Goal: Task Accomplishment & Management: Use online tool/utility

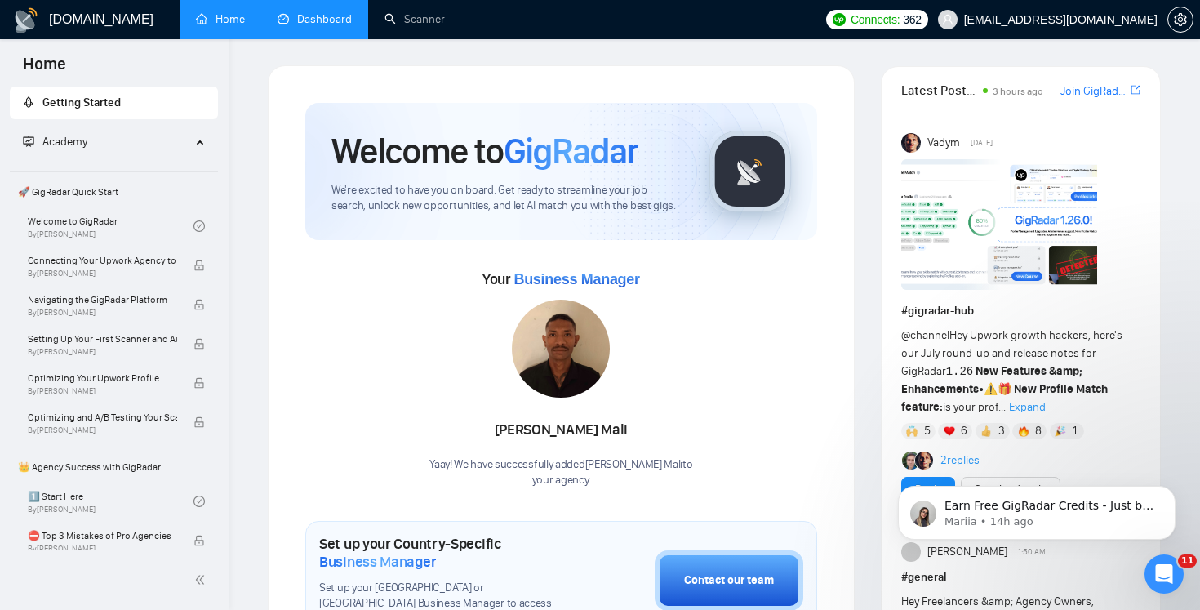
click at [324, 26] on link "Dashboard" at bounding box center [314, 19] width 74 height 14
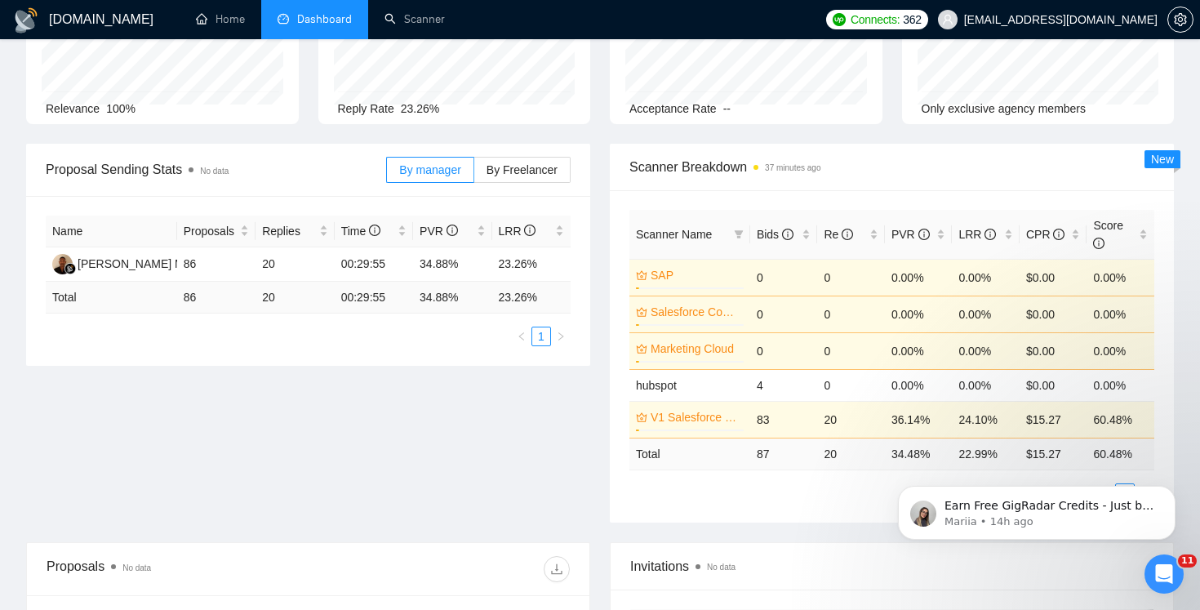
scroll to position [150, 0]
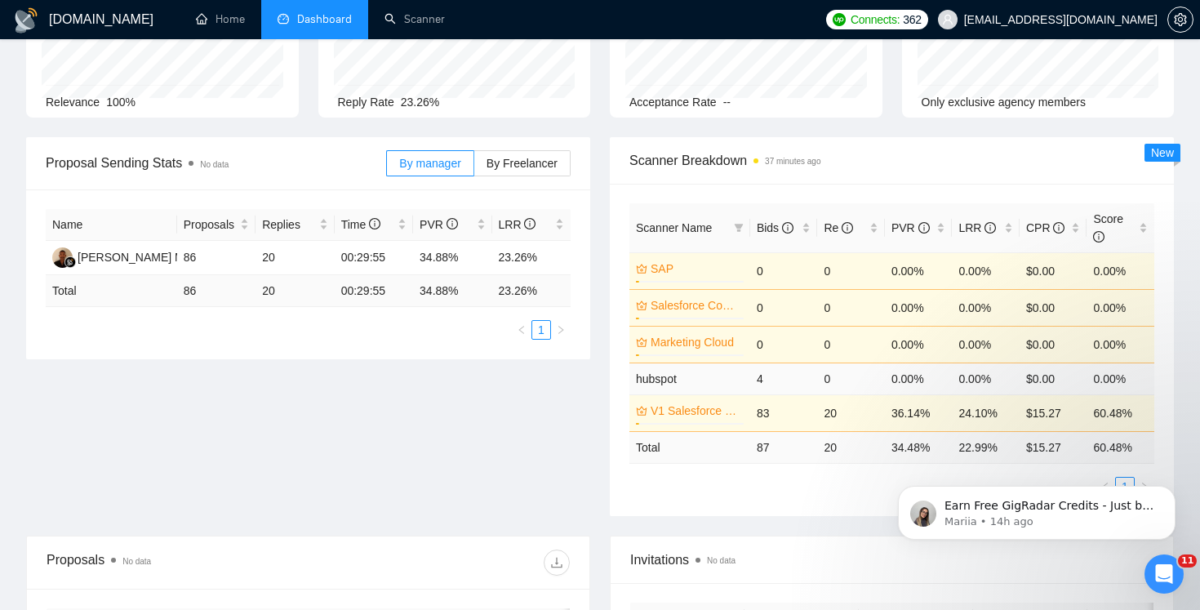
click at [698, 379] on td "hubspot" at bounding box center [689, 378] width 121 height 32
click at [633, 506] on div "Scanner Name Bids Re PVR LRR CPR Score SAP 3% 0 0 0.00% 0.00% $0.00 0.00% Sales…" at bounding box center [892, 350] width 564 height 332
click at [650, 379] on link "hubspot" at bounding box center [656, 378] width 41 height 13
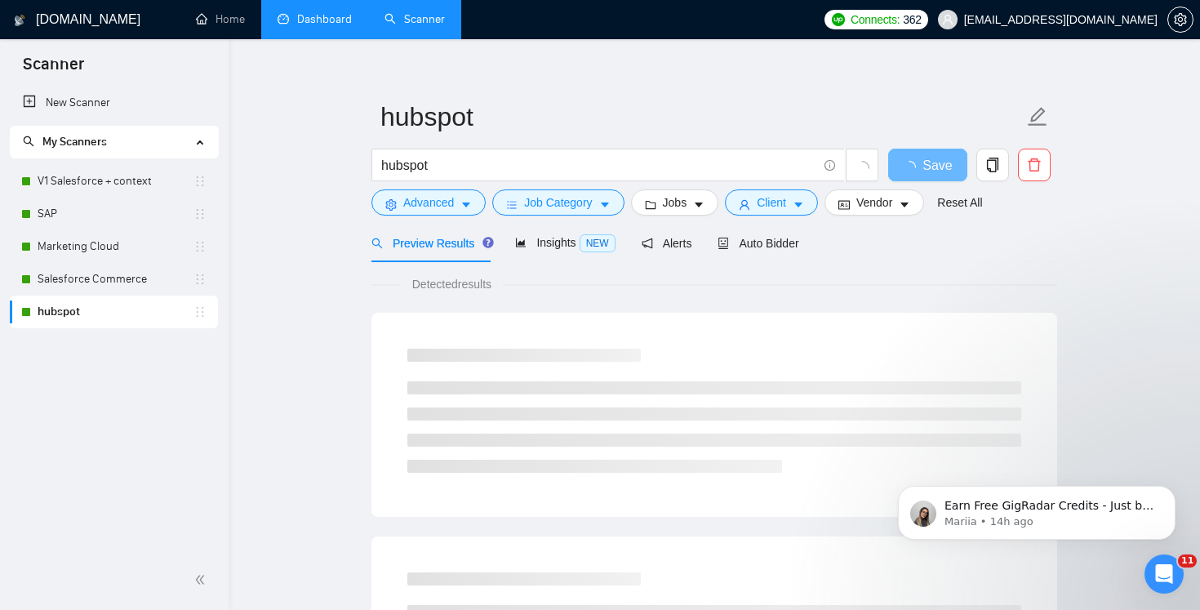
scroll to position [35, 0]
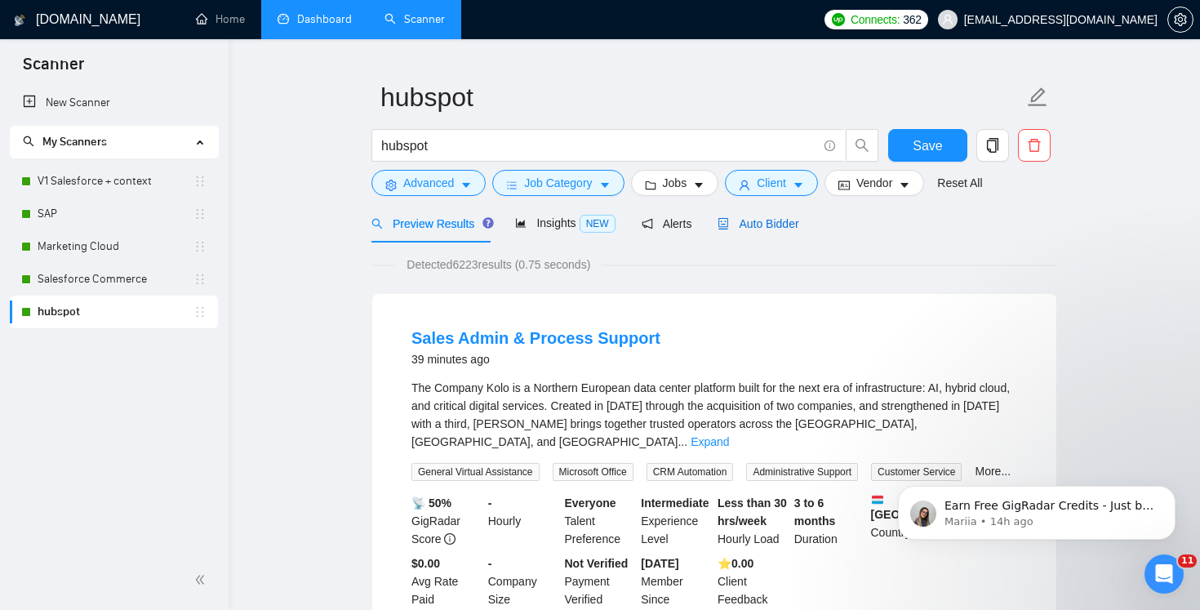
click at [748, 217] on span "Auto Bidder" at bounding box center [757, 223] width 81 height 13
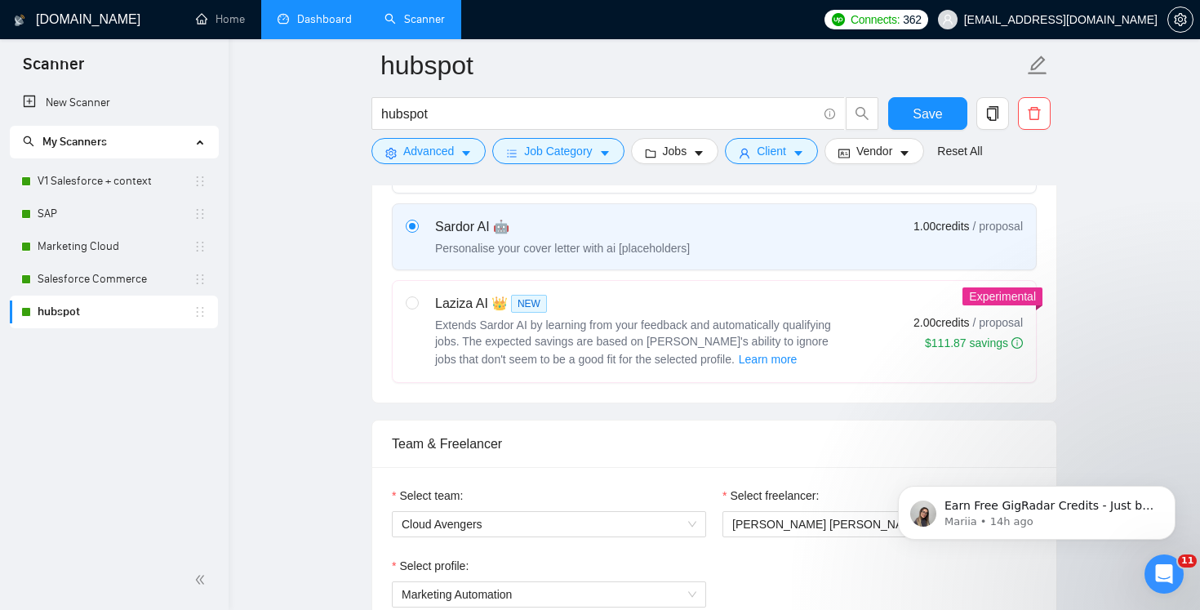
scroll to position [579, 0]
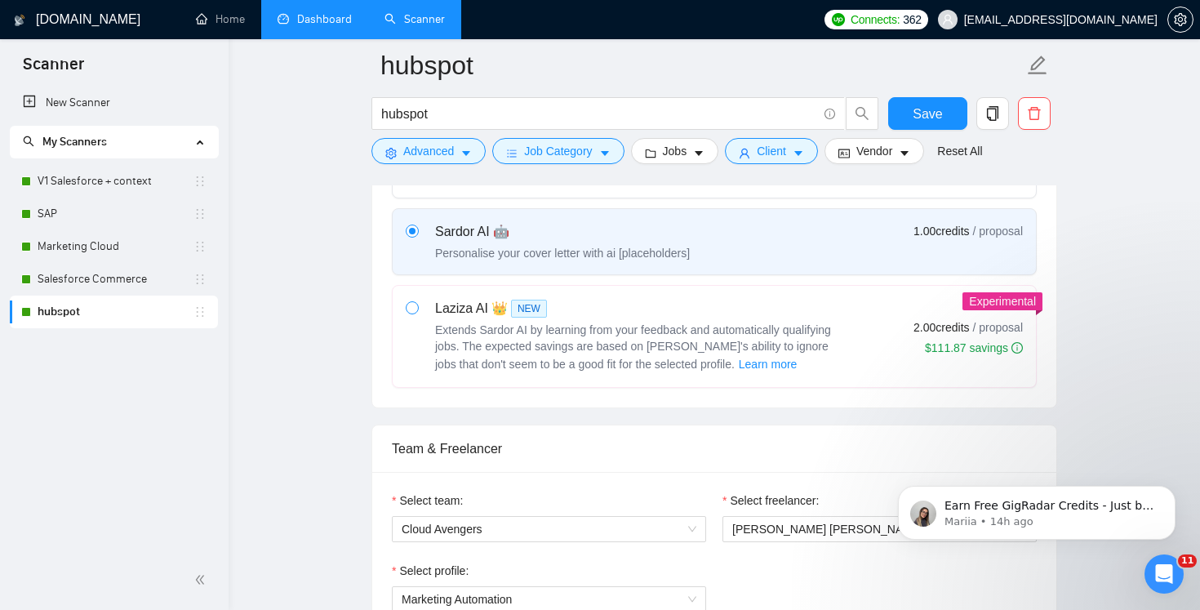
click at [417, 308] on span at bounding box center [412, 307] width 13 height 13
click at [417, 308] on input "radio" at bounding box center [411, 306] width 11 height 11
radio input "true"
radio input "false"
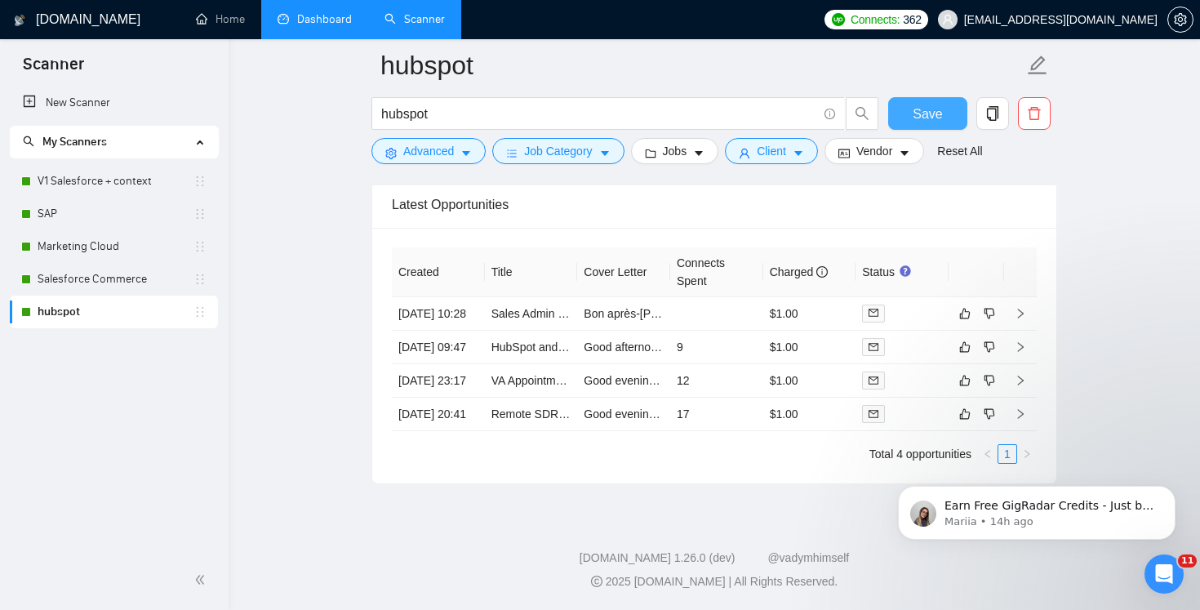
click at [932, 110] on span "Save" at bounding box center [926, 114] width 29 height 20
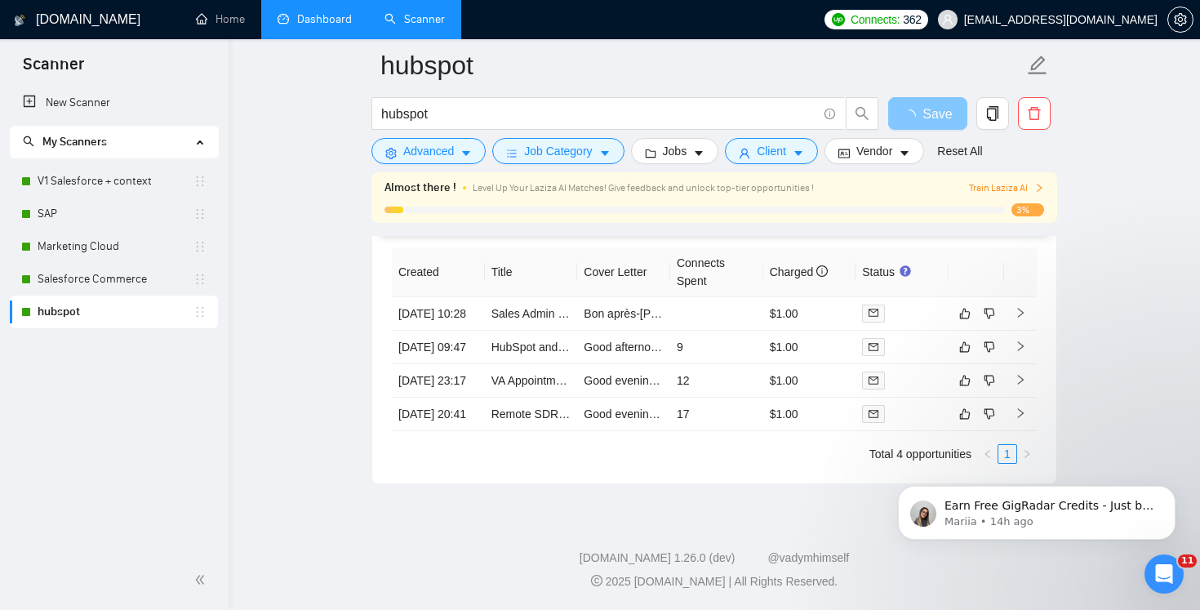
scroll to position [3957, 0]
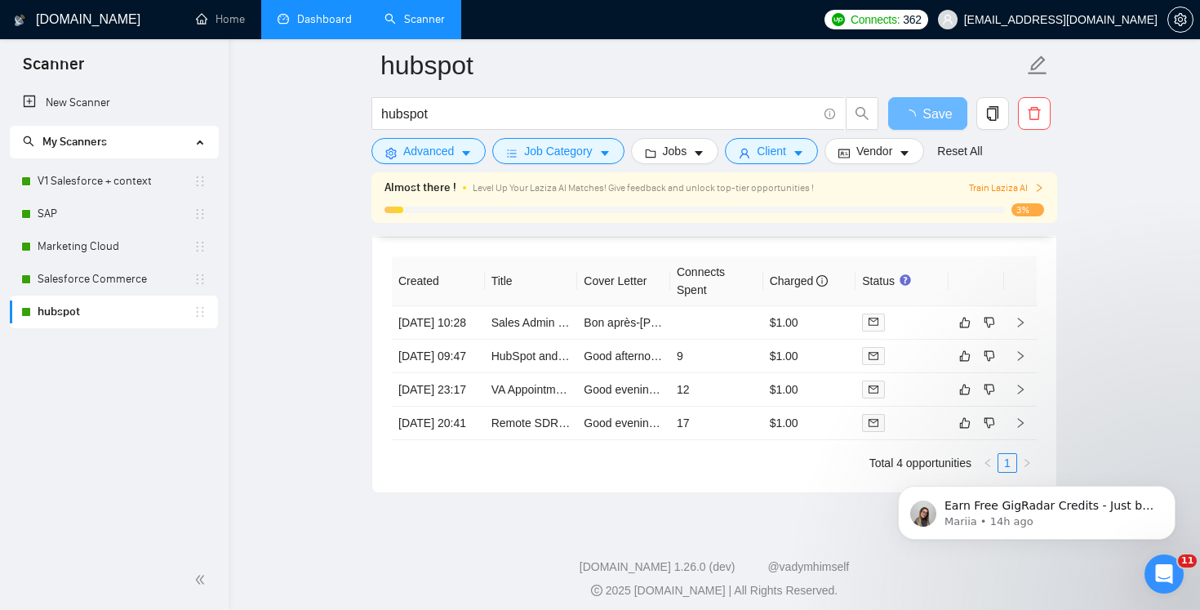
click at [1031, 190] on span "Train Laziza AI" at bounding box center [1006, 188] width 75 height 16
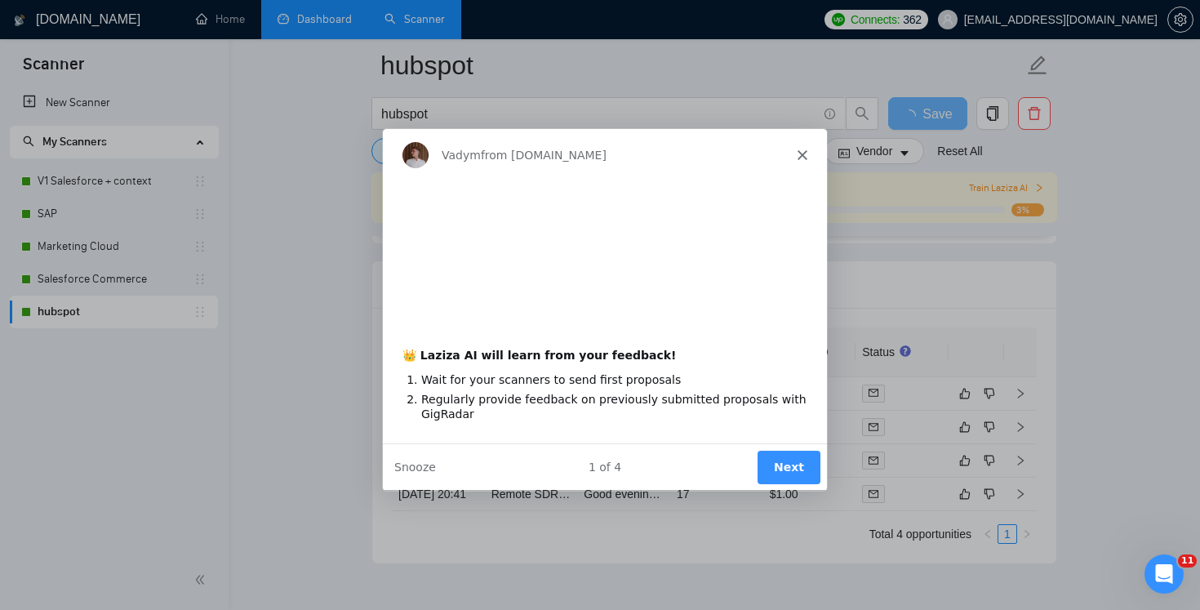
scroll to position [3967, 0]
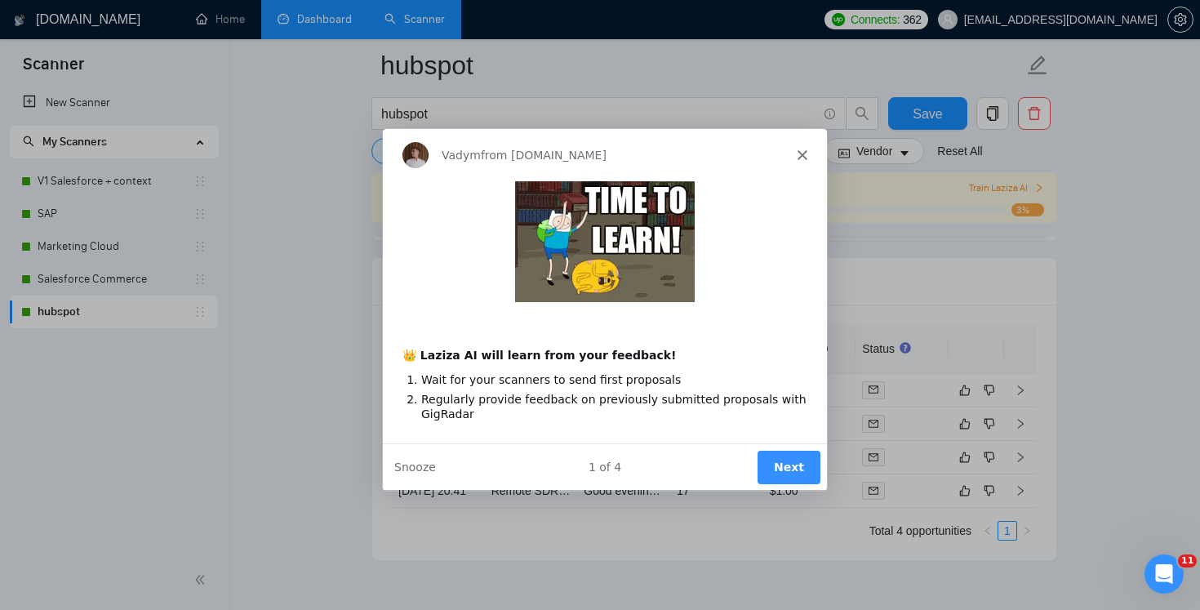
click at [786, 467] on button "Next" at bounding box center [787, 466] width 63 height 33
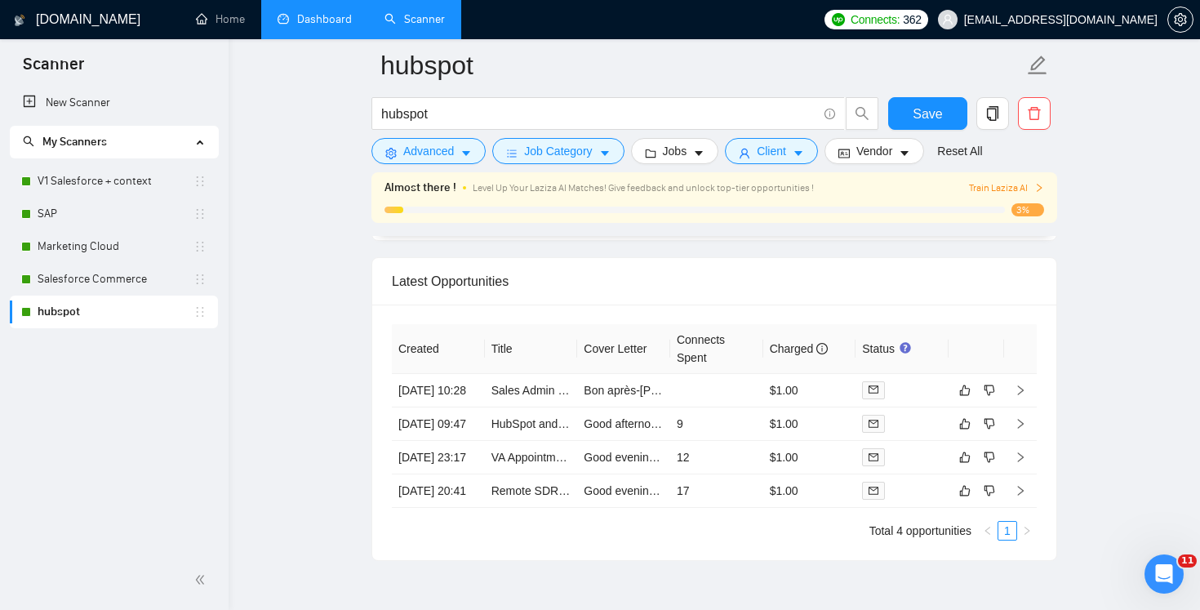
click at [787, 441] on td "$1.00" at bounding box center [809, 423] width 93 height 33
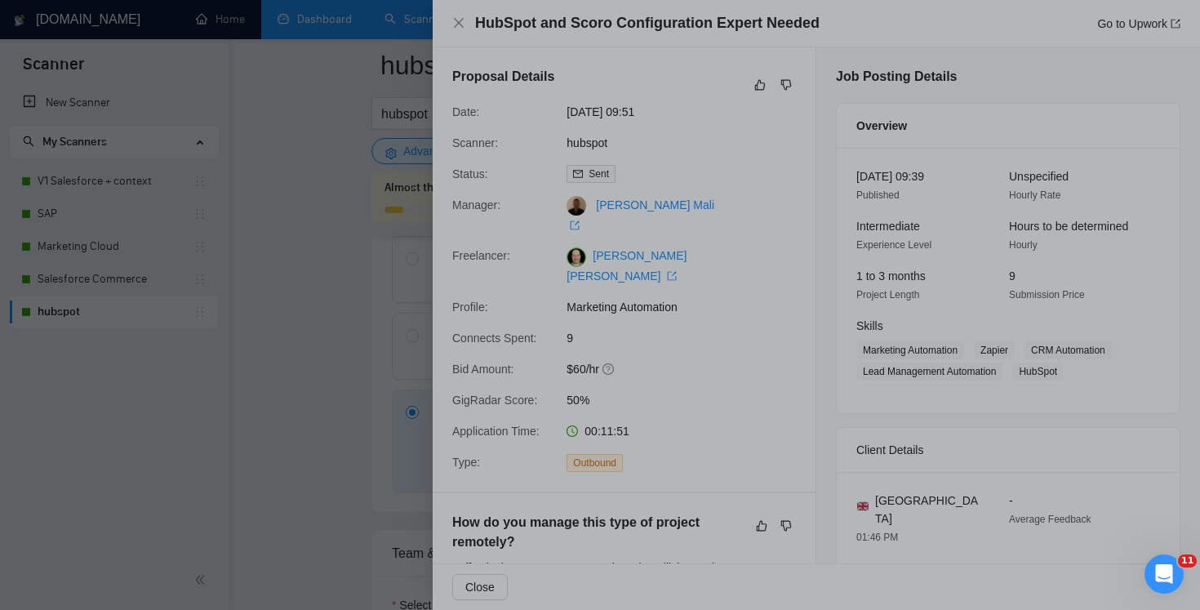
scroll to position [17, 0]
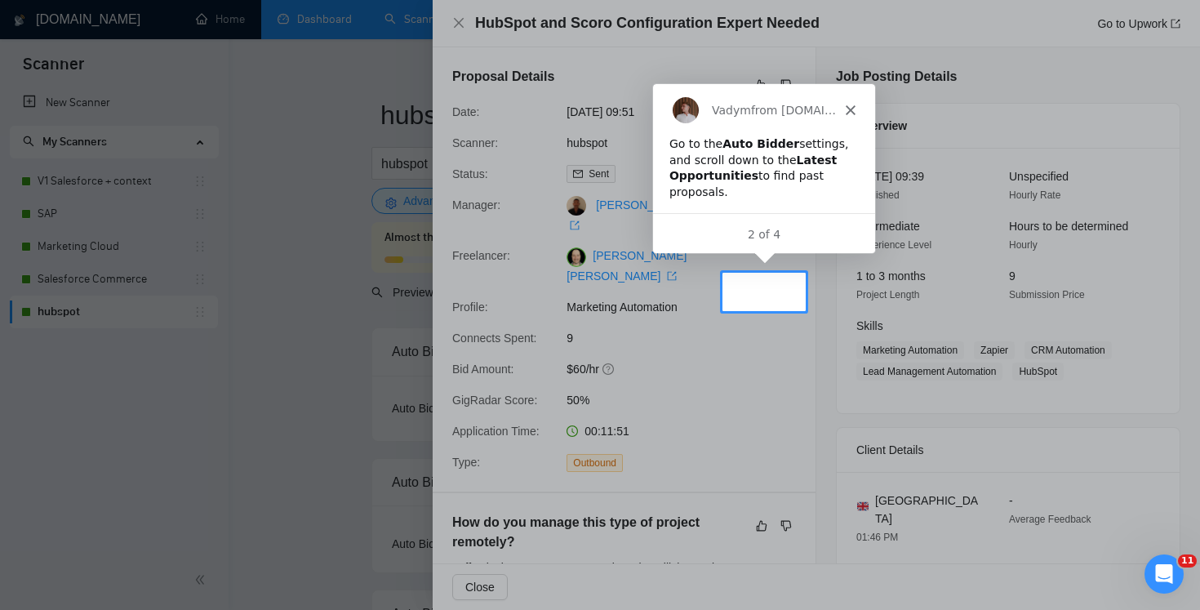
click at [286, 324] on div at bounding box center [600, 452] width 1200 height 282
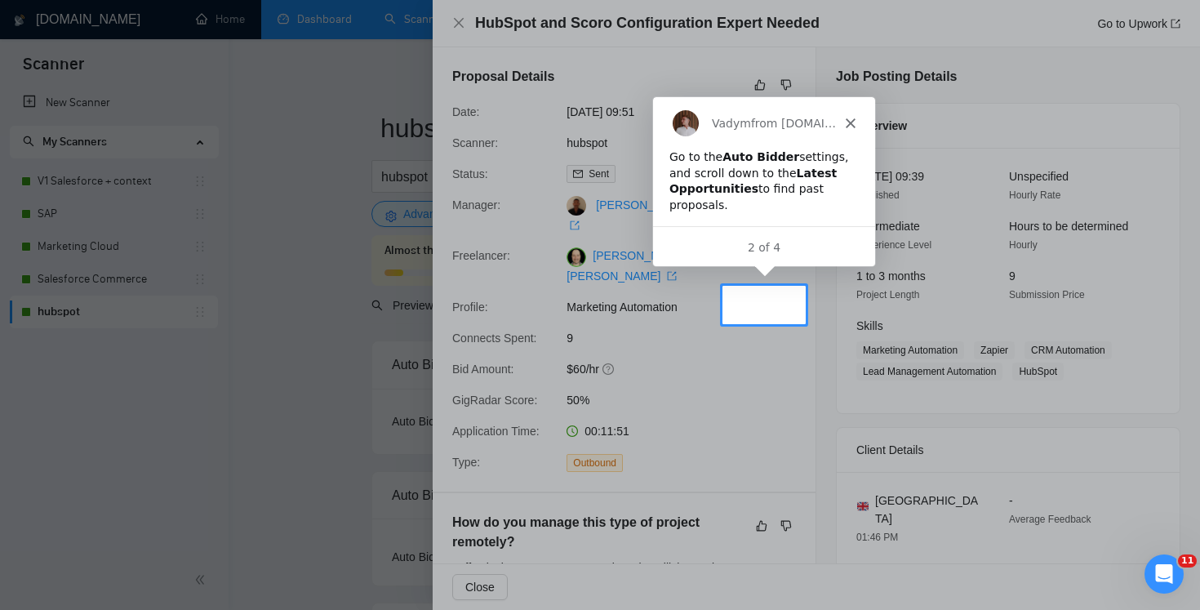
click at [458, 21] on div at bounding box center [600, 141] width 1200 height 290
click at [454, 24] on div at bounding box center [600, 141] width 1200 height 290
click at [848, 123] on polygon "Close" at bounding box center [849, 123] width 10 height 10
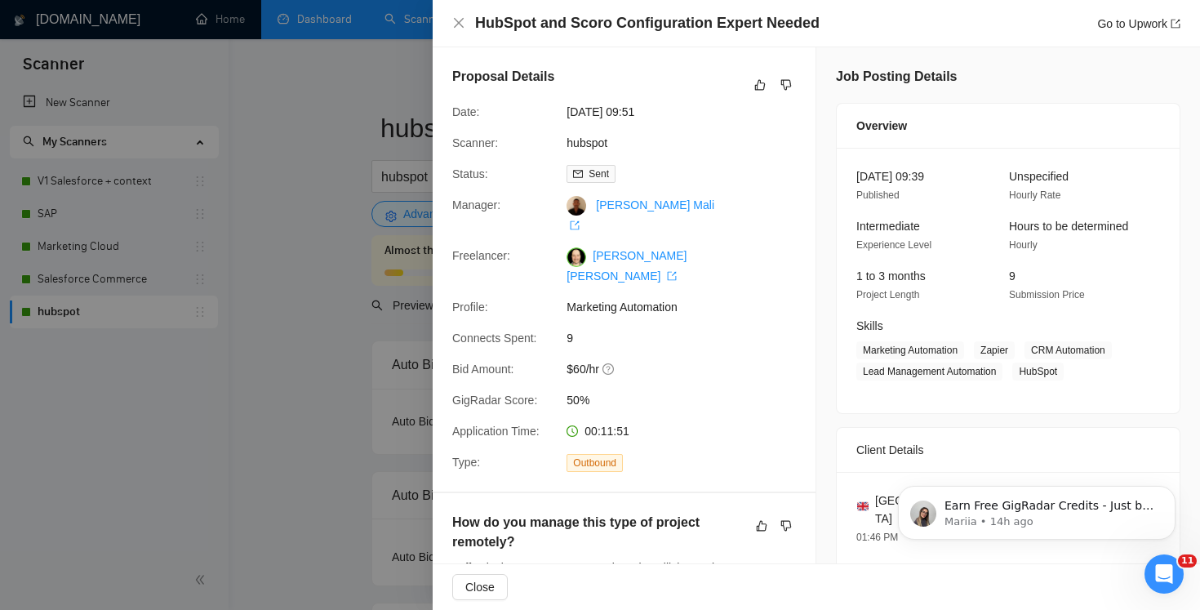
scroll to position [0, 0]
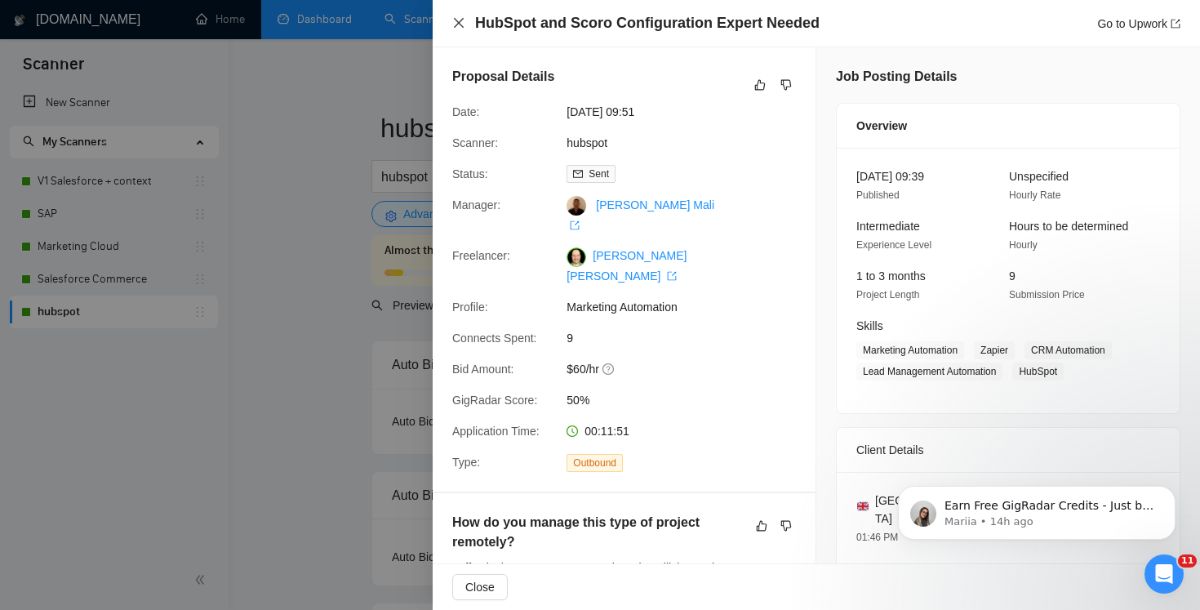
click at [454, 27] on icon "close" at bounding box center [458, 22] width 13 height 13
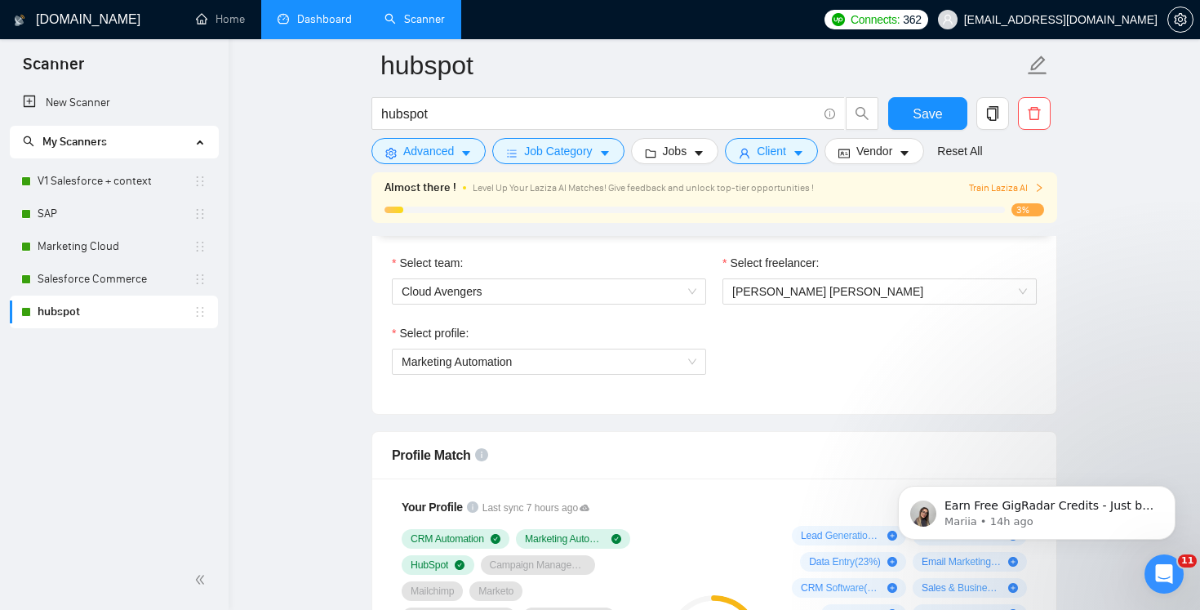
scroll to position [868, 0]
click at [1027, 184] on span "Train Laziza AI" at bounding box center [1006, 188] width 75 height 16
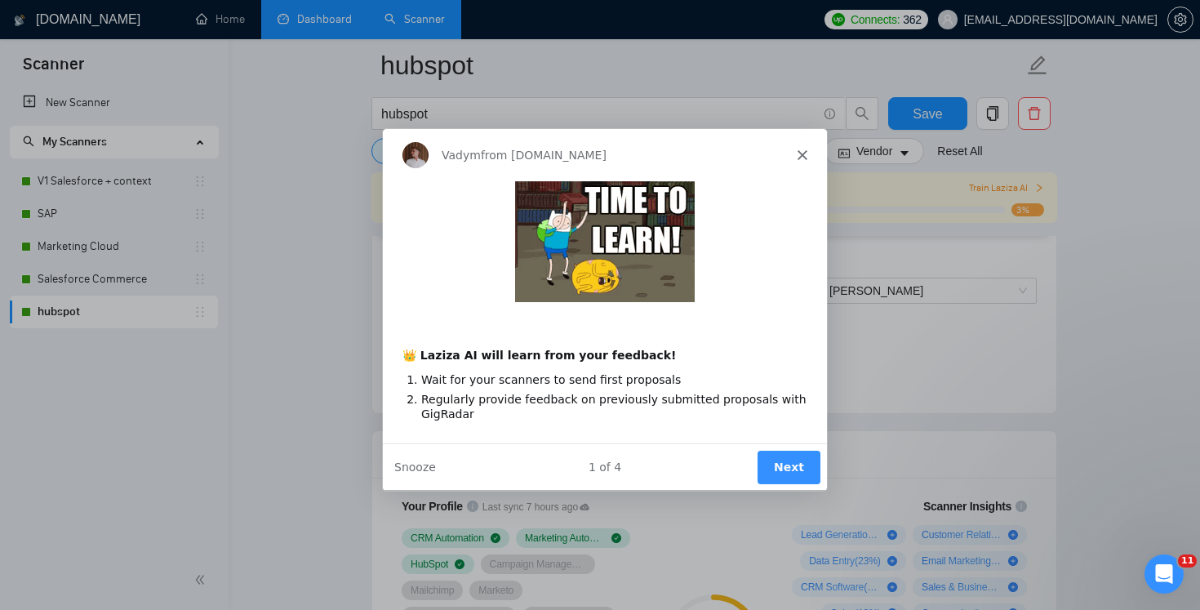
scroll to position [0, 0]
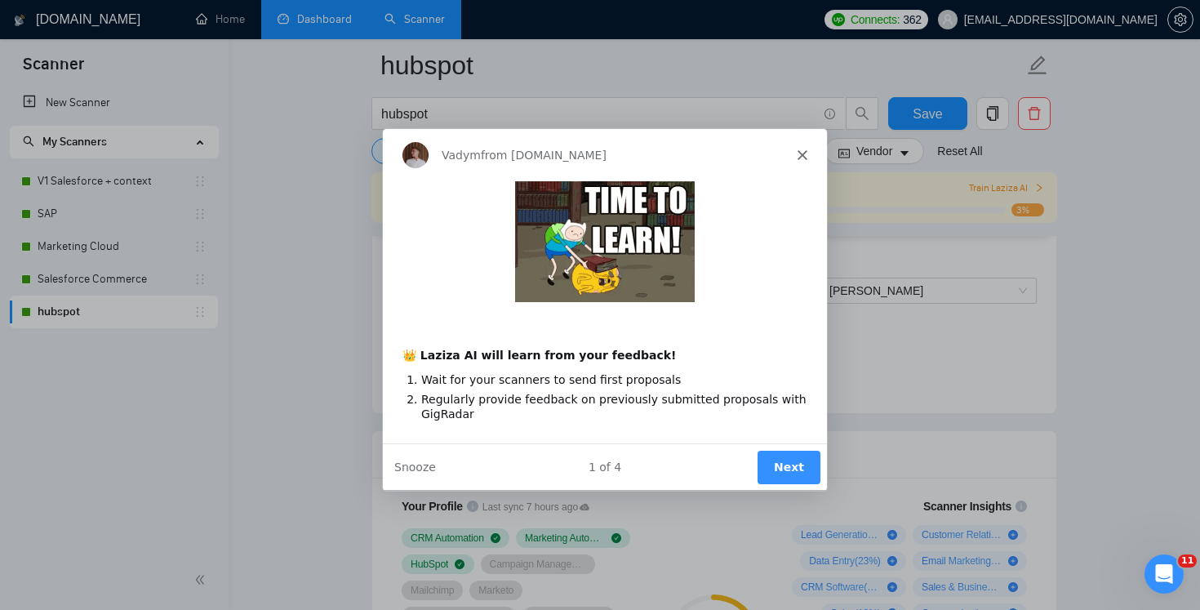
click at [787, 474] on button "Next" at bounding box center [787, 466] width 63 height 33
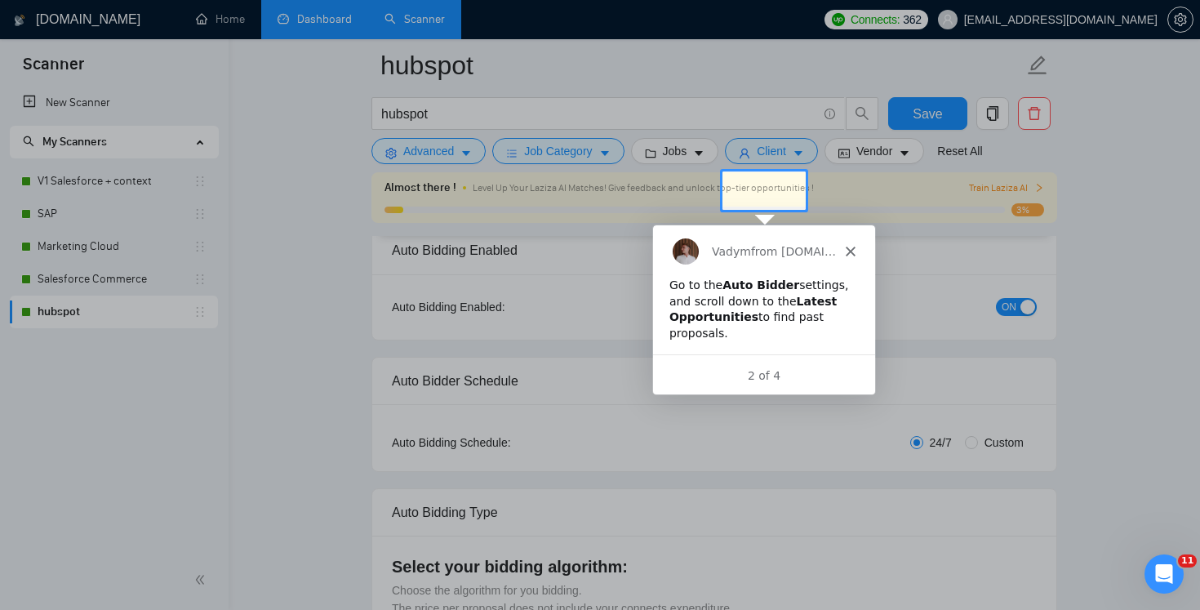
scroll to position [17, 0]
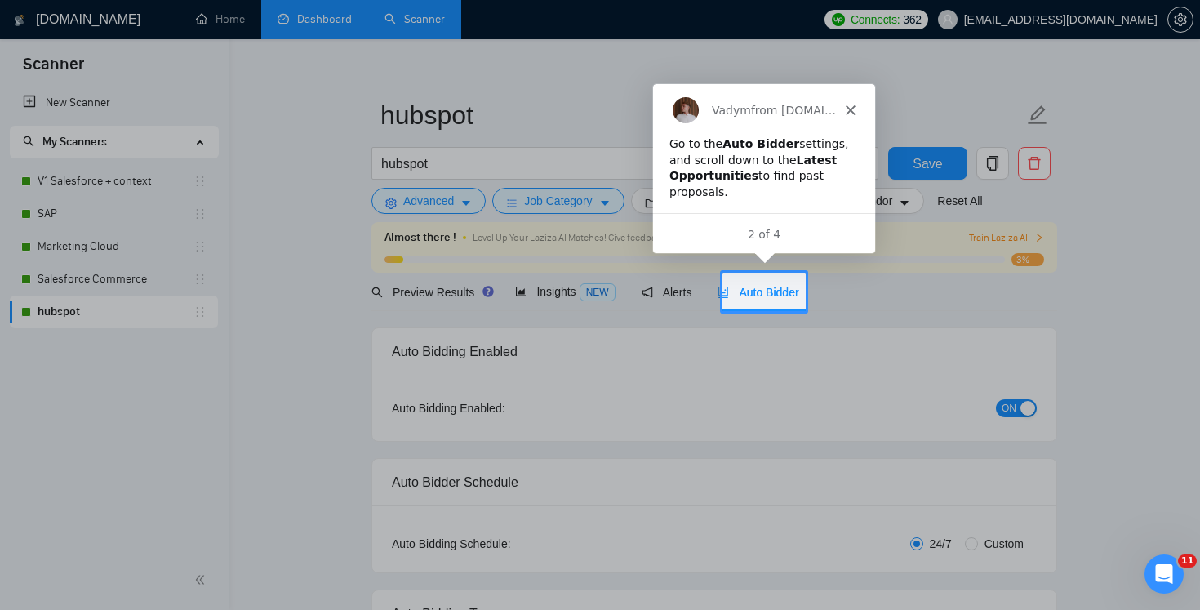
click at [778, 286] on span "Auto Bidder" at bounding box center [757, 292] width 81 height 13
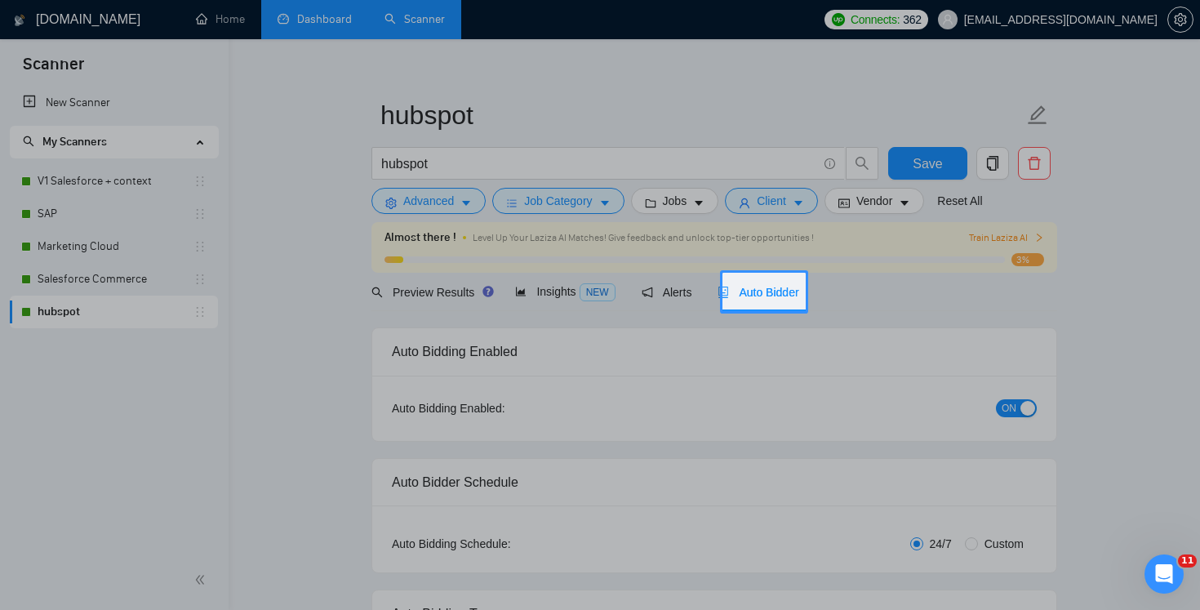
click at [762, 289] on span "Auto Bidder" at bounding box center [757, 292] width 81 height 13
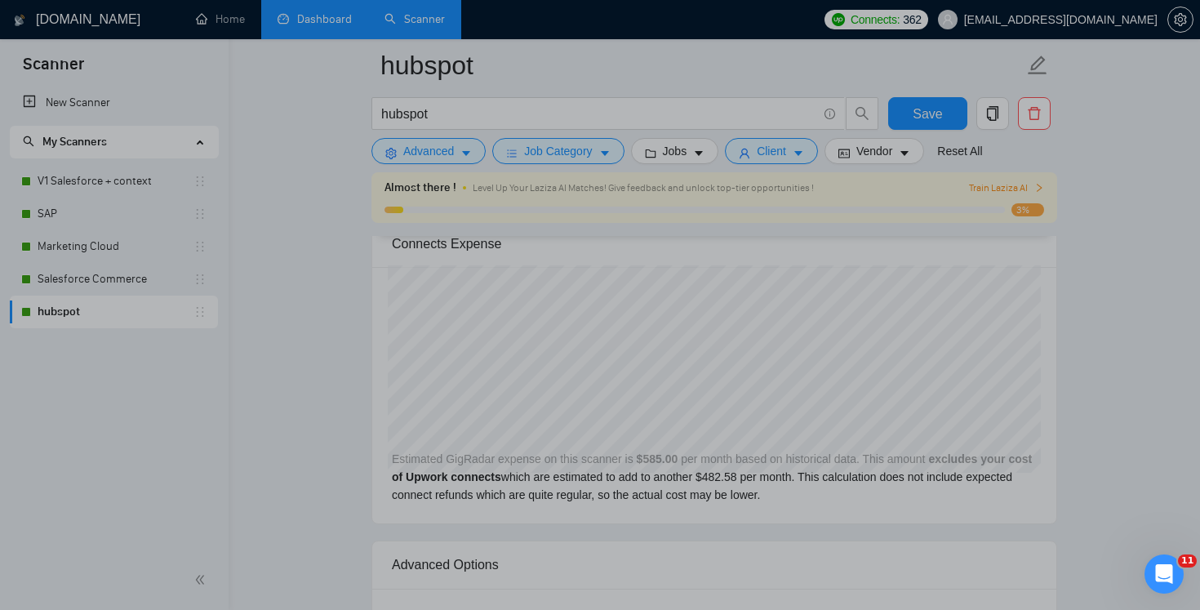
scroll to position [4103, 0]
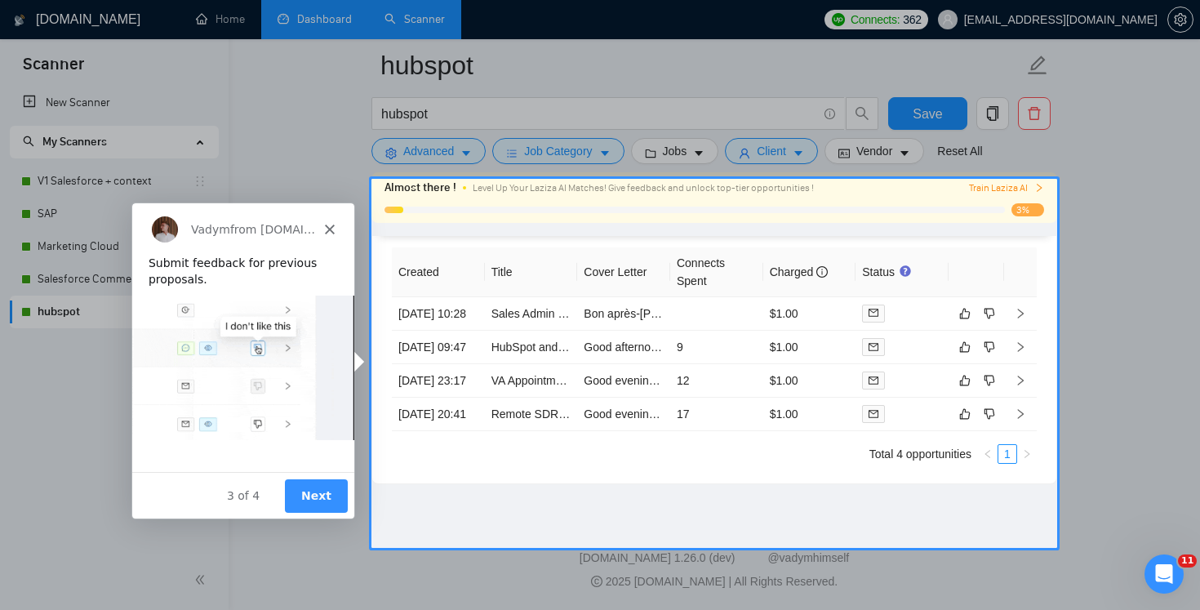
click at [314, 500] on button "Next" at bounding box center [315, 494] width 63 height 33
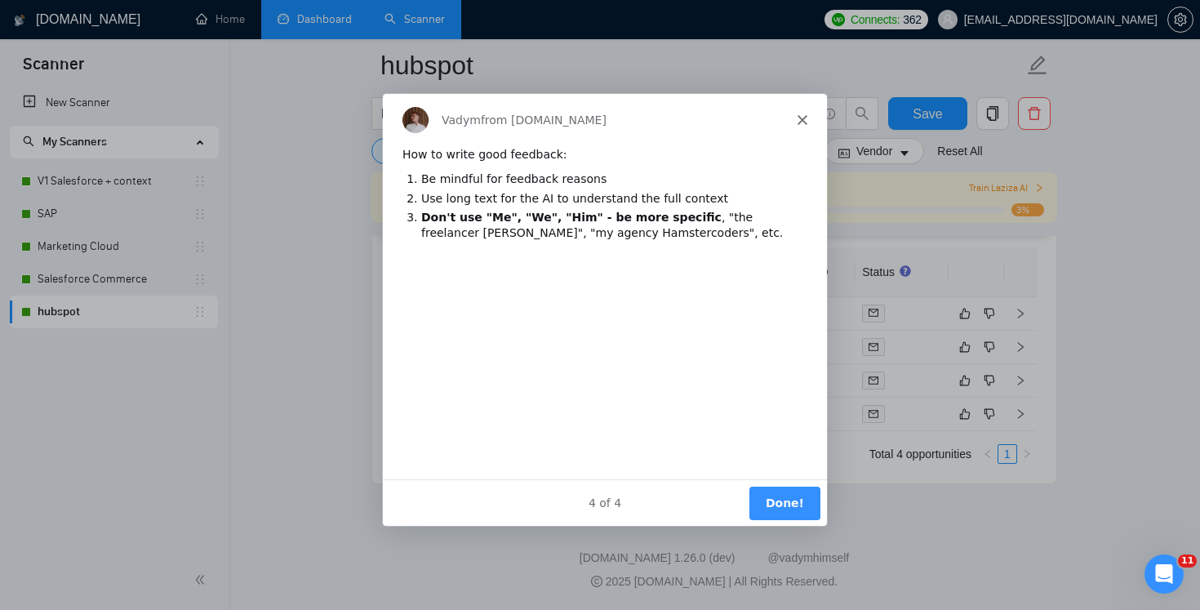
scroll to position [0, 0]
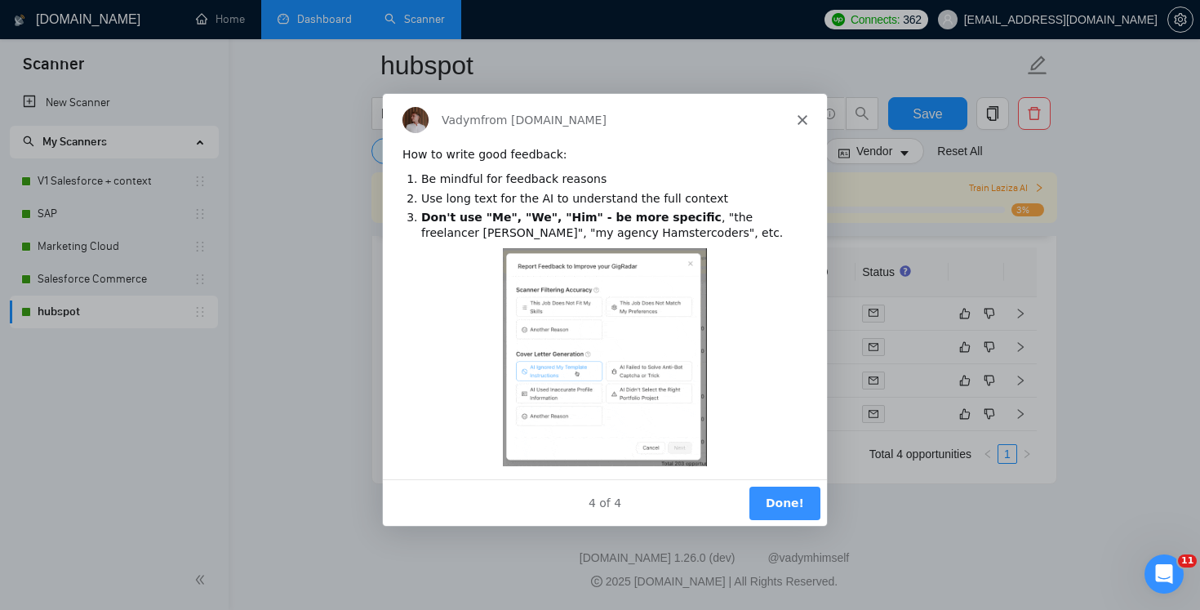
click at [773, 483] on div "4 of 4 Done!" at bounding box center [604, 500] width 444 height 47
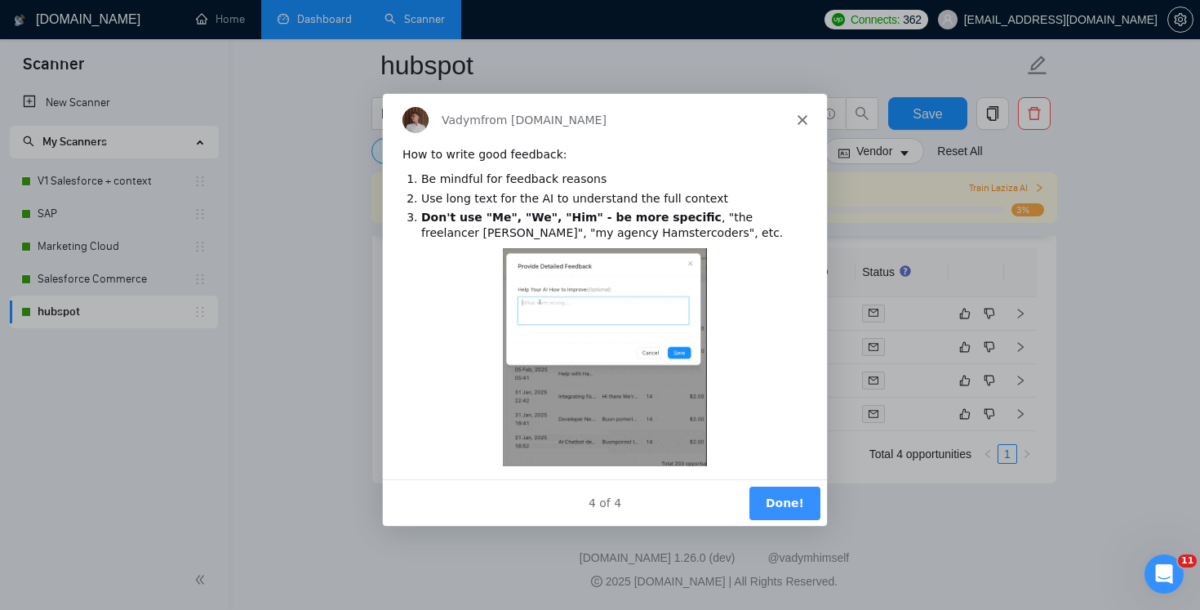
click at [778, 495] on button "Done!" at bounding box center [783, 501] width 71 height 33
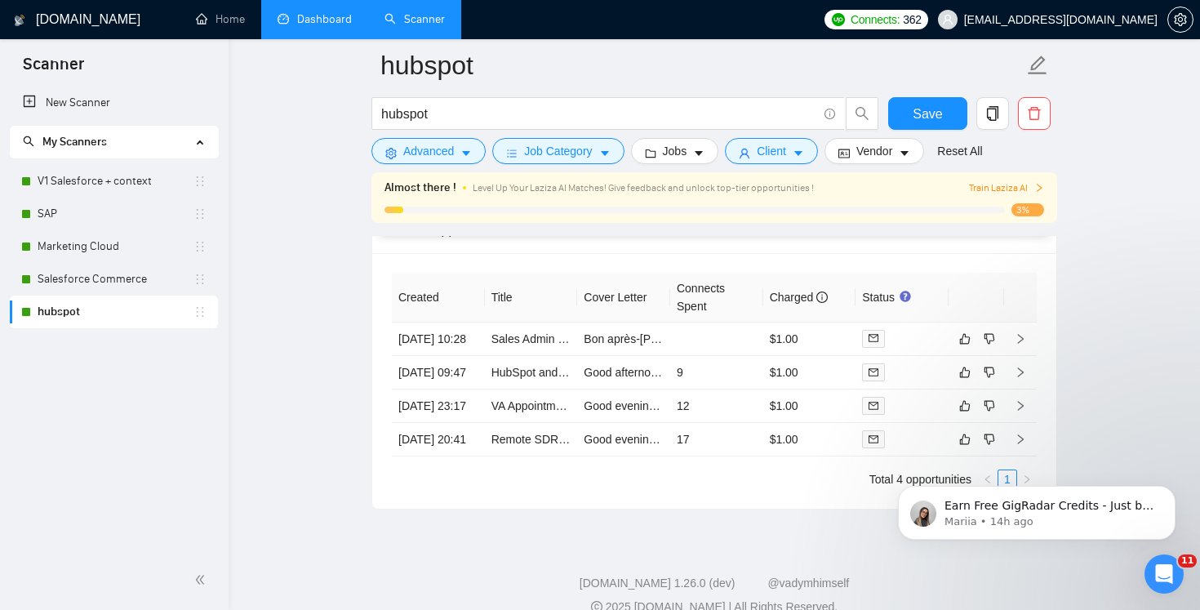
scroll to position [4014, 0]
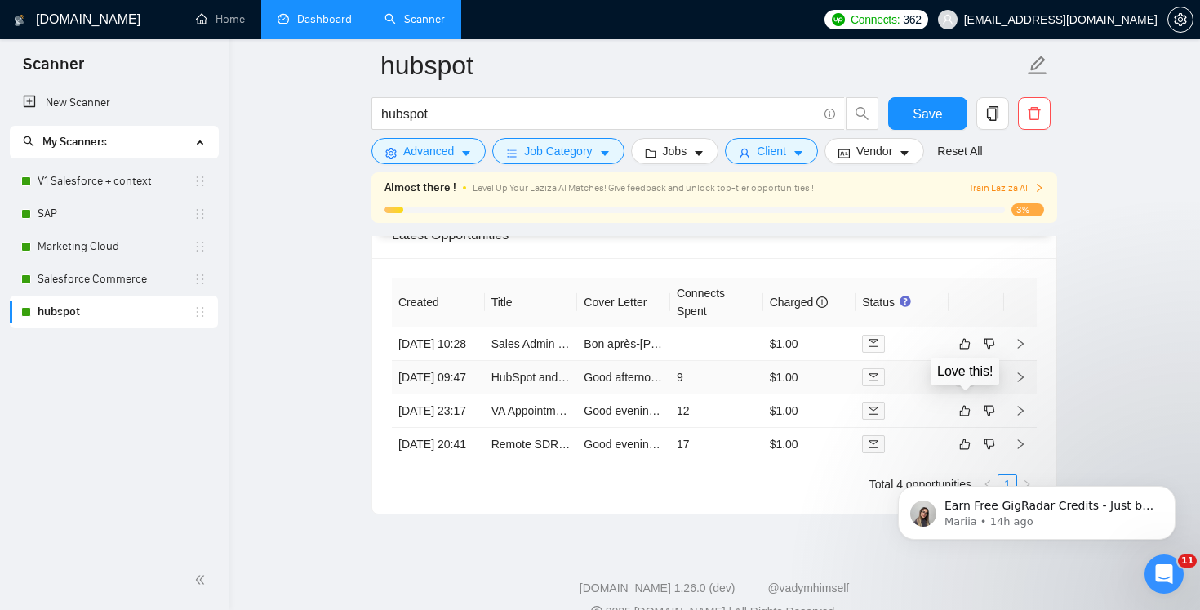
click at [964, 384] on icon "like" at bounding box center [964, 376] width 11 height 13
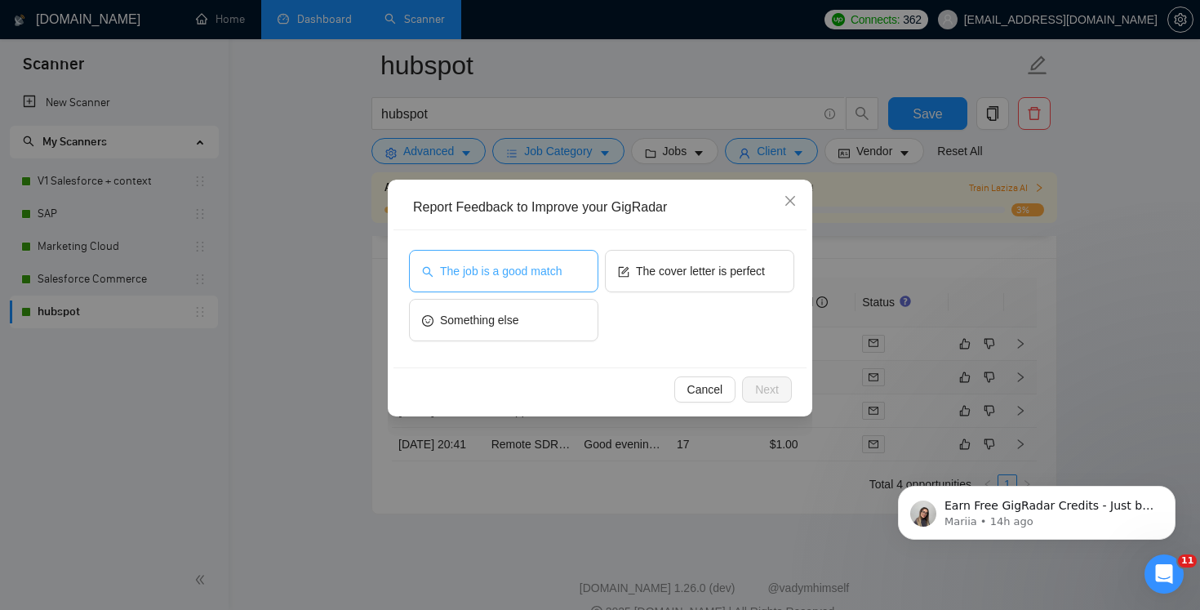
click at [508, 275] on span "The job is a good match" at bounding box center [501, 271] width 122 height 18
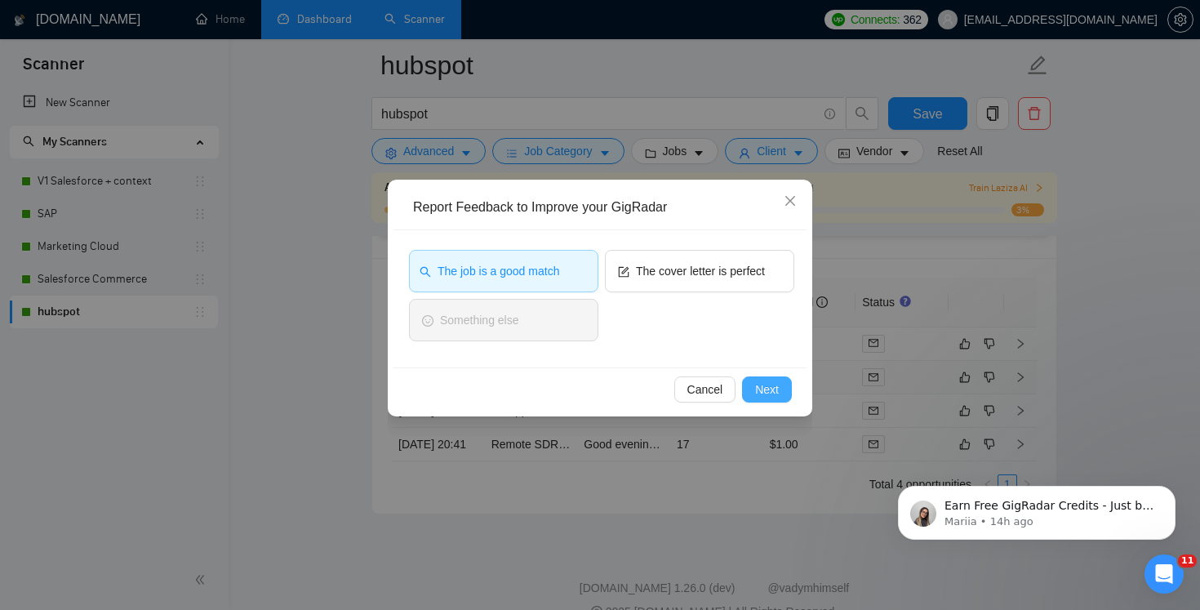
click at [765, 379] on button "Next" at bounding box center [767, 389] width 50 height 26
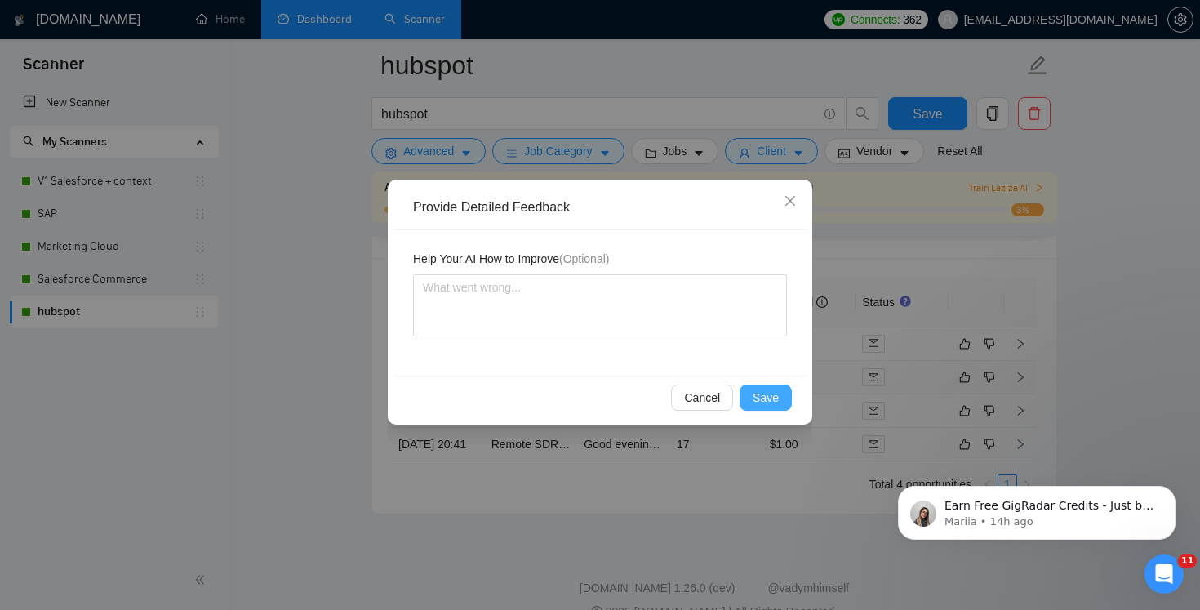
click at [769, 394] on span "Save" at bounding box center [765, 397] width 26 height 18
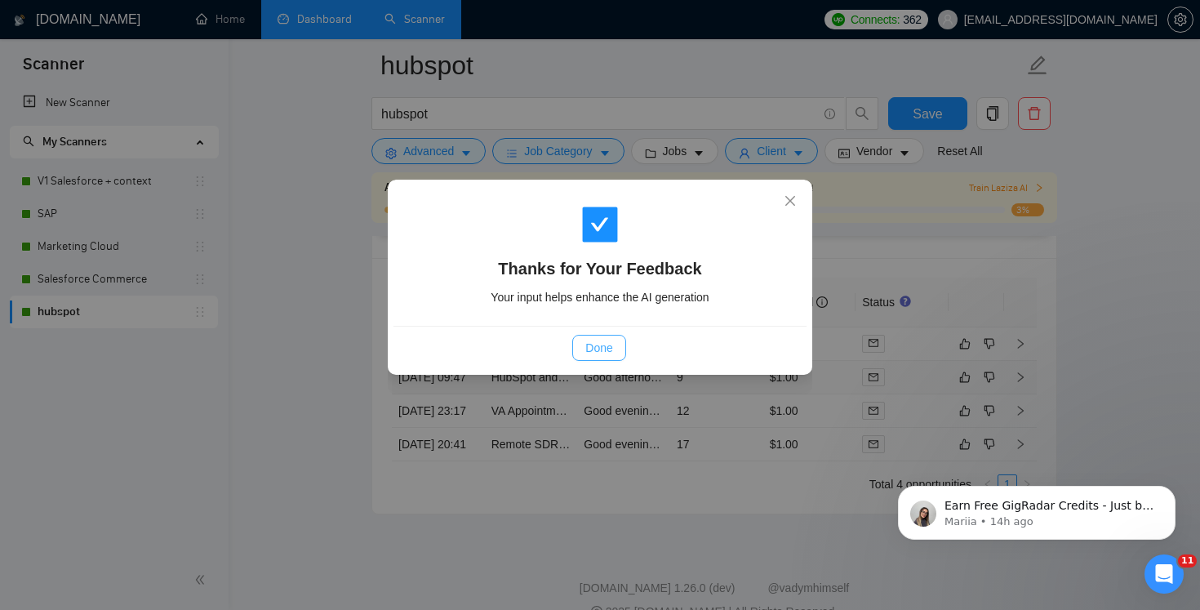
click at [593, 346] on span "Done" at bounding box center [598, 348] width 27 height 18
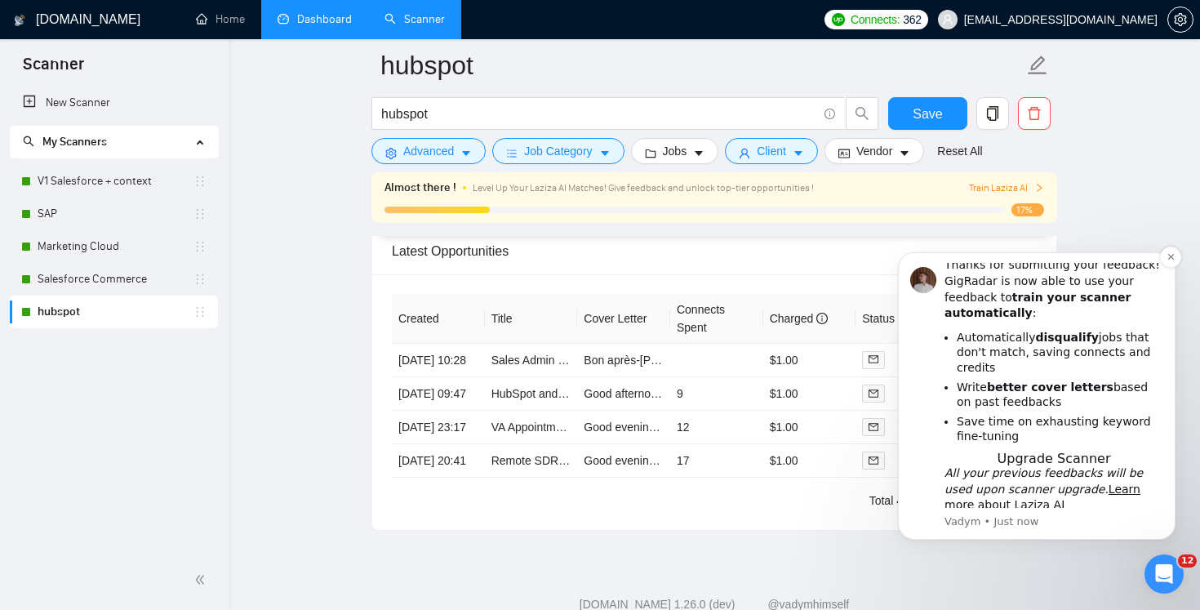
scroll to position [55, 0]
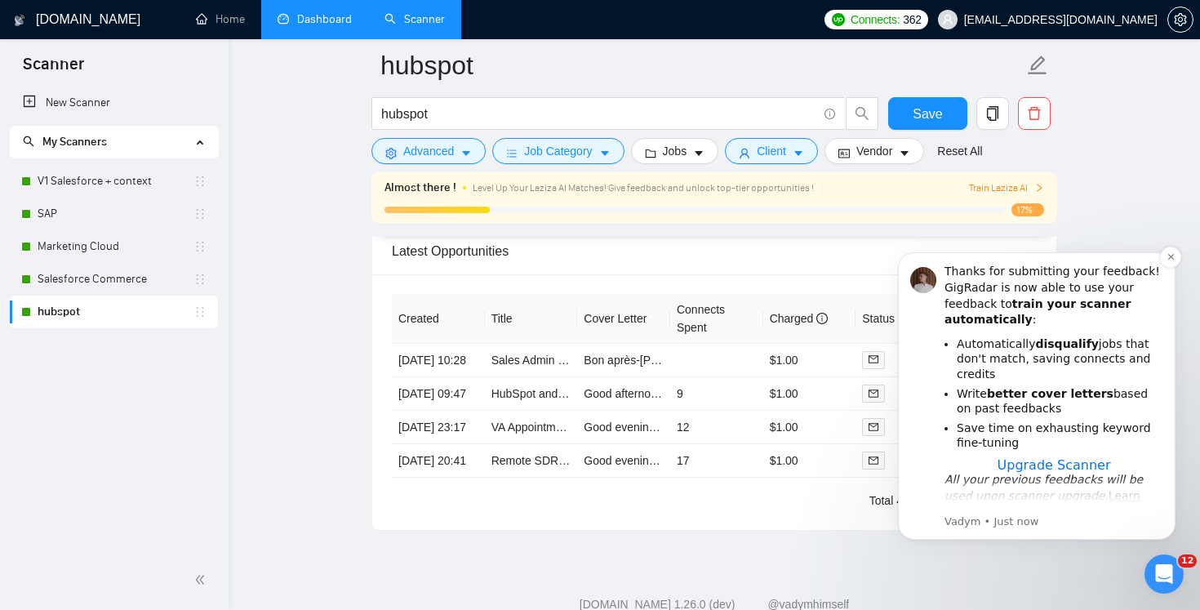
click at [1055, 457] on span "Upgrade Scanner" at bounding box center [1053, 465] width 113 height 16
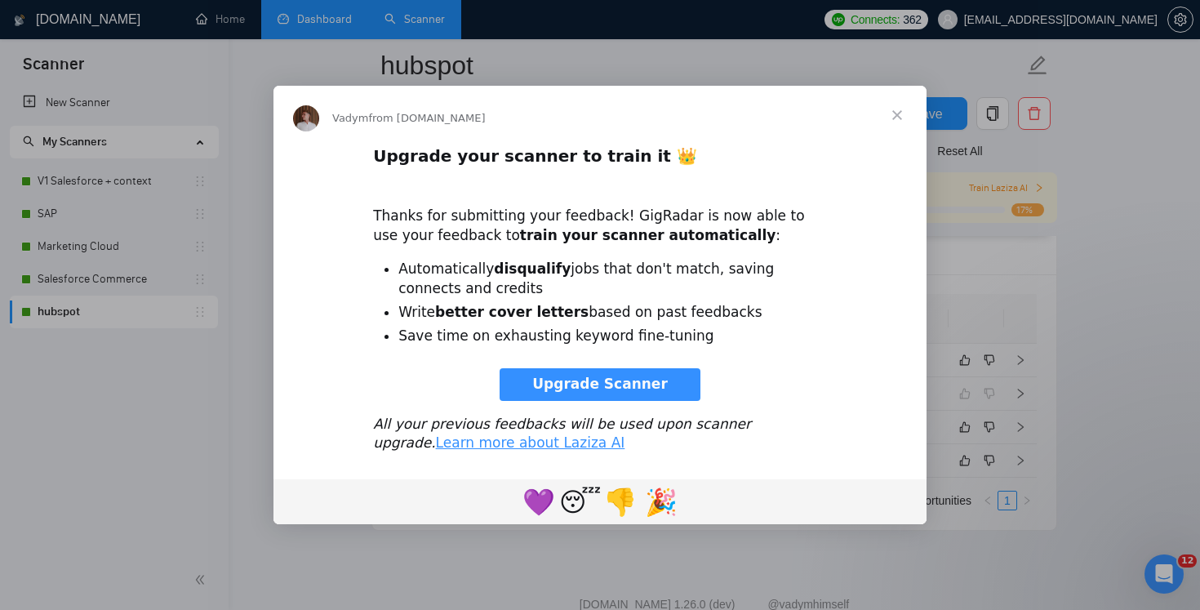
scroll to position [0, 0]
click at [599, 384] on span "Upgrade Scanner" at bounding box center [599, 383] width 135 height 16
click at [896, 121] on span "Close" at bounding box center [896, 115] width 59 height 59
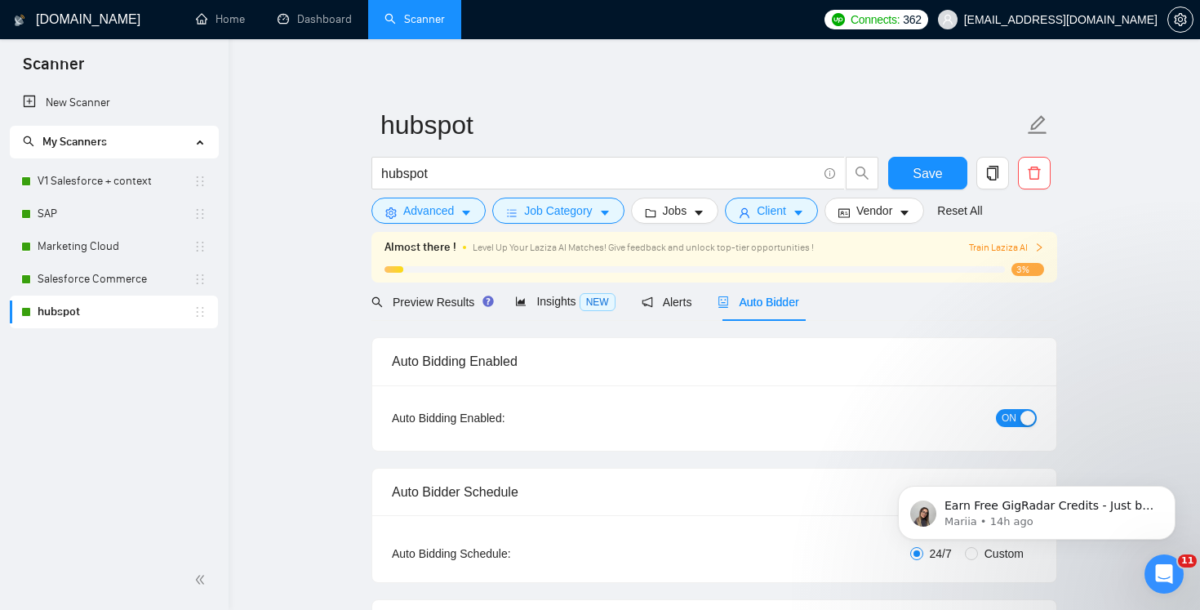
click at [1028, 247] on span "Train Laziza AI" at bounding box center [1006, 248] width 75 height 16
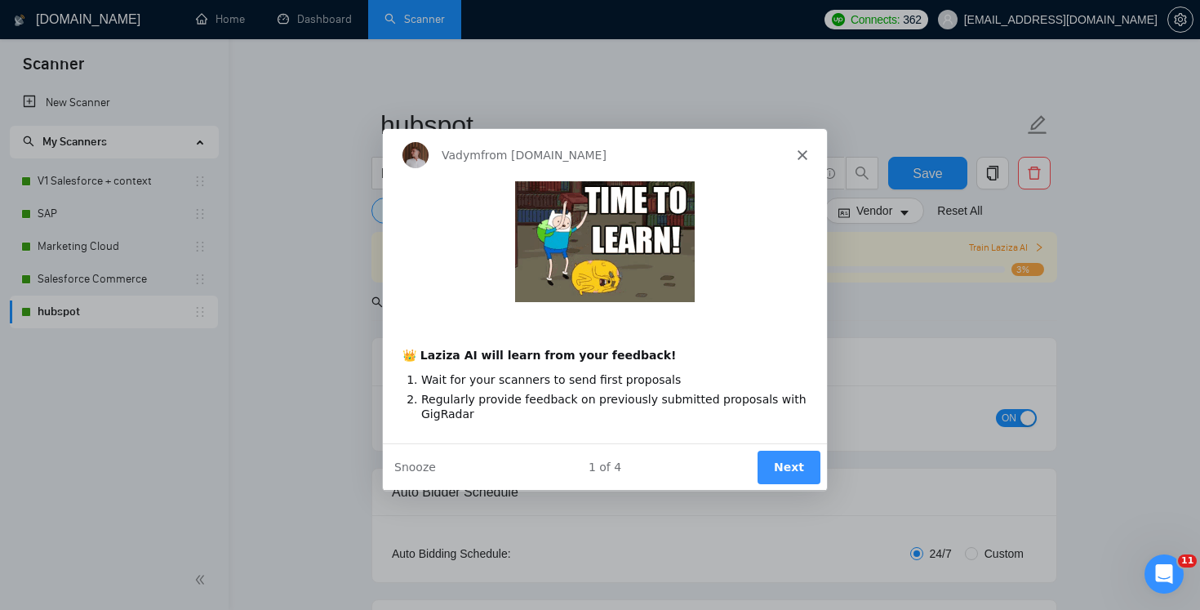
click at [794, 463] on button "Next" at bounding box center [787, 466] width 63 height 33
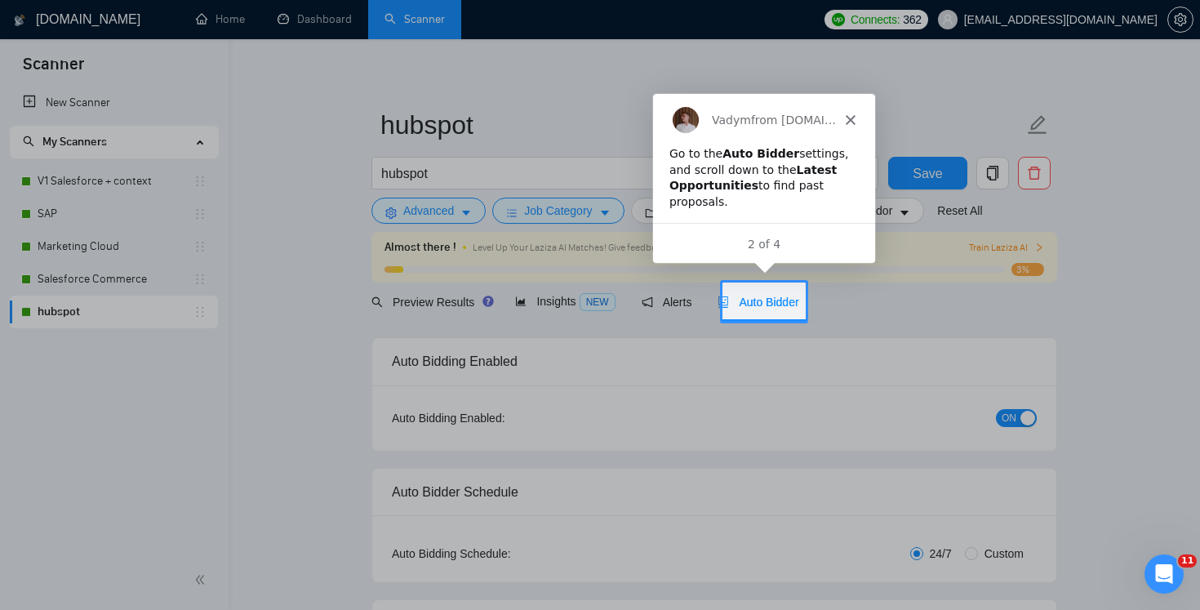
click at [777, 301] on span "Auto Bidder" at bounding box center [757, 301] width 81 height 13
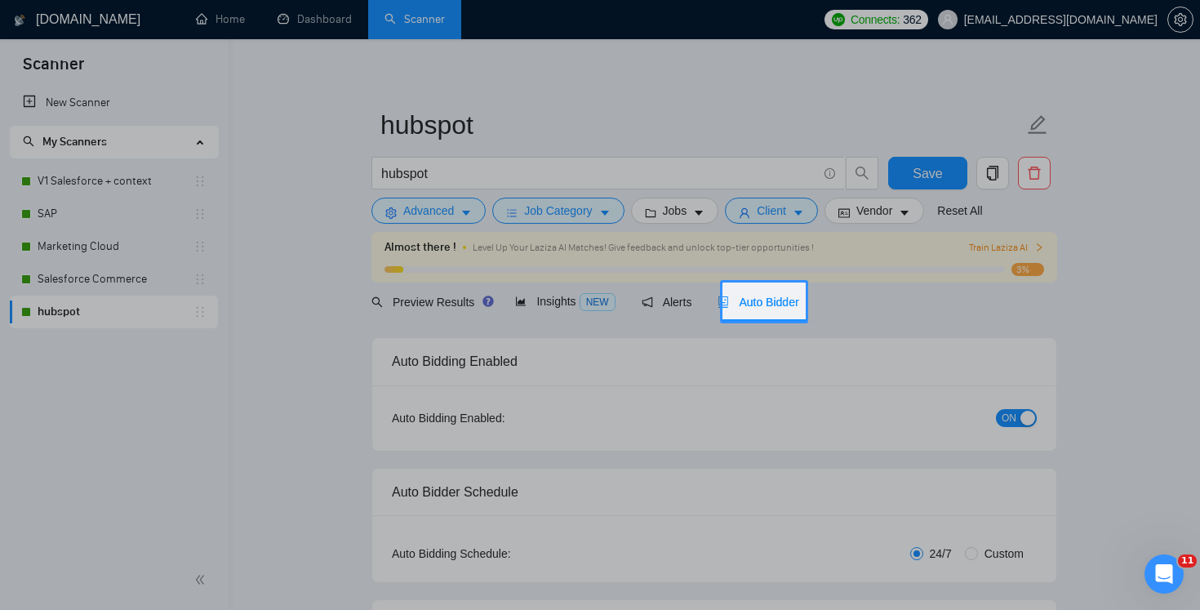
click at [775, 308] on span "Auto Bidder" at bounding box center [757, 301] width 81 height 13
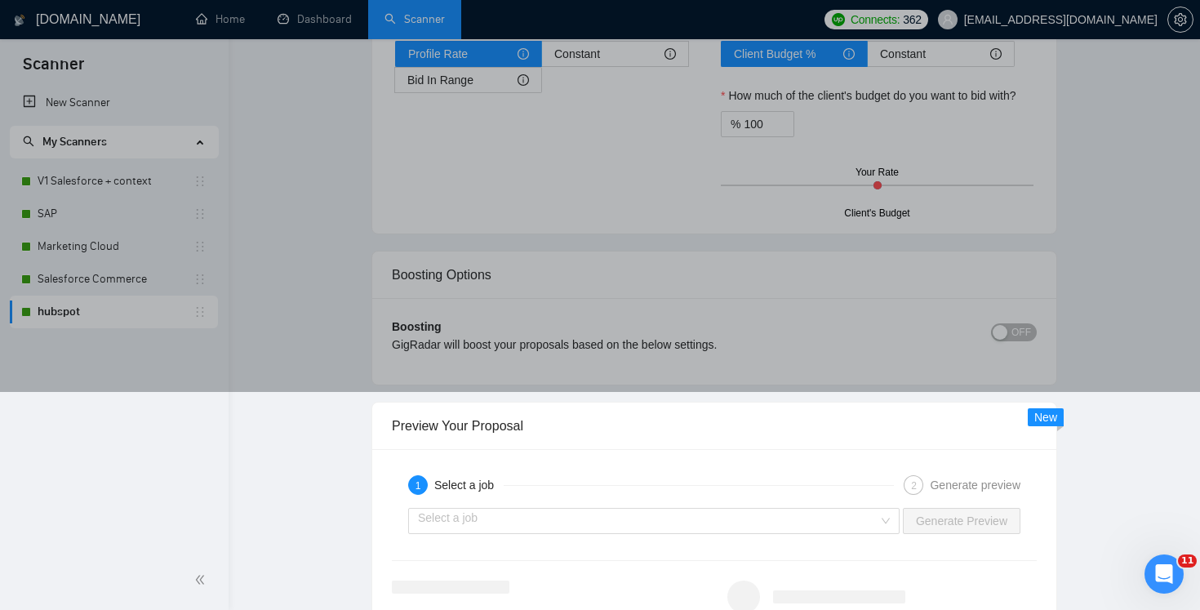
scroll to position [4073, 0]
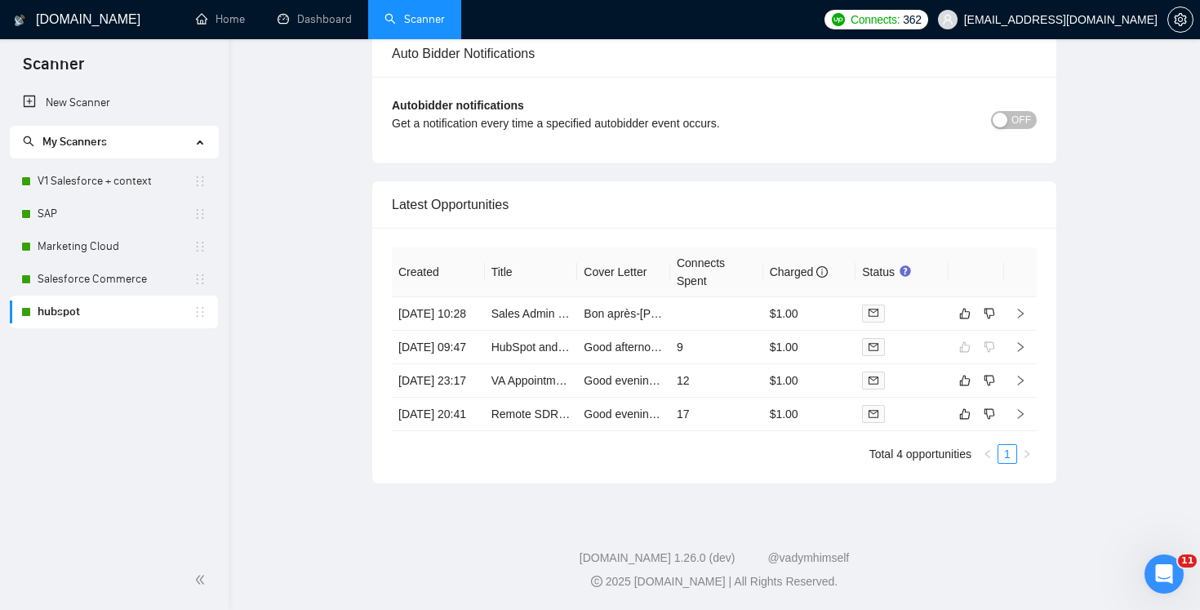
click at [934, 367] on div "Product tour overlay" at bounding box center [600, 305] width 1200 height 610
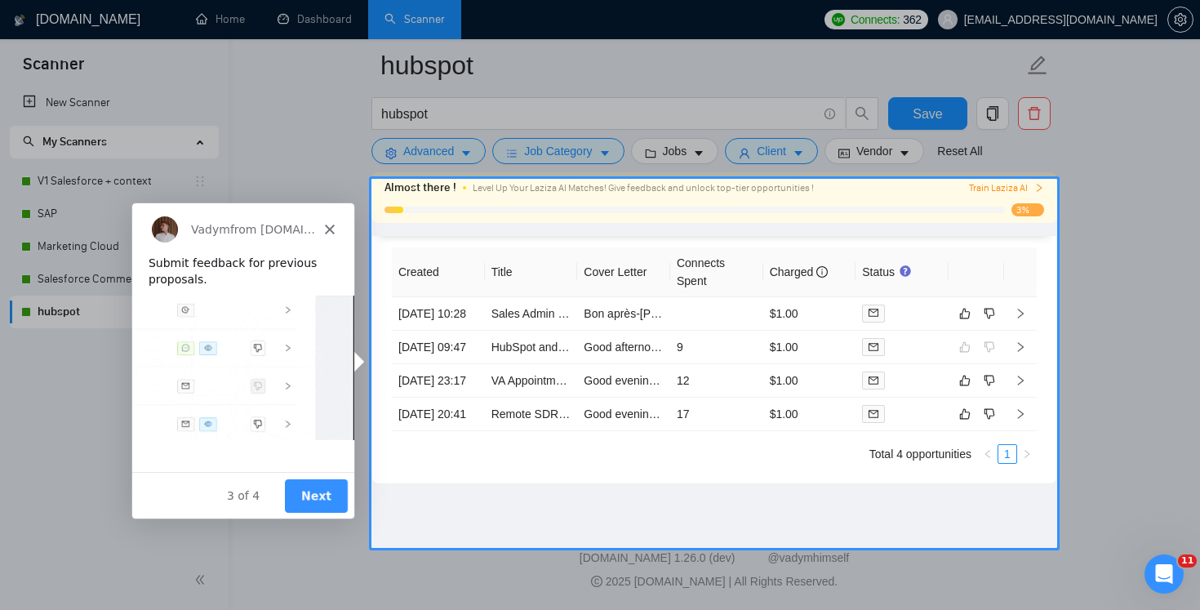
scroll to position [4103, 0]
click at [322, 504] on button "Next" at bounding box center [315, 494] width 63 height 33
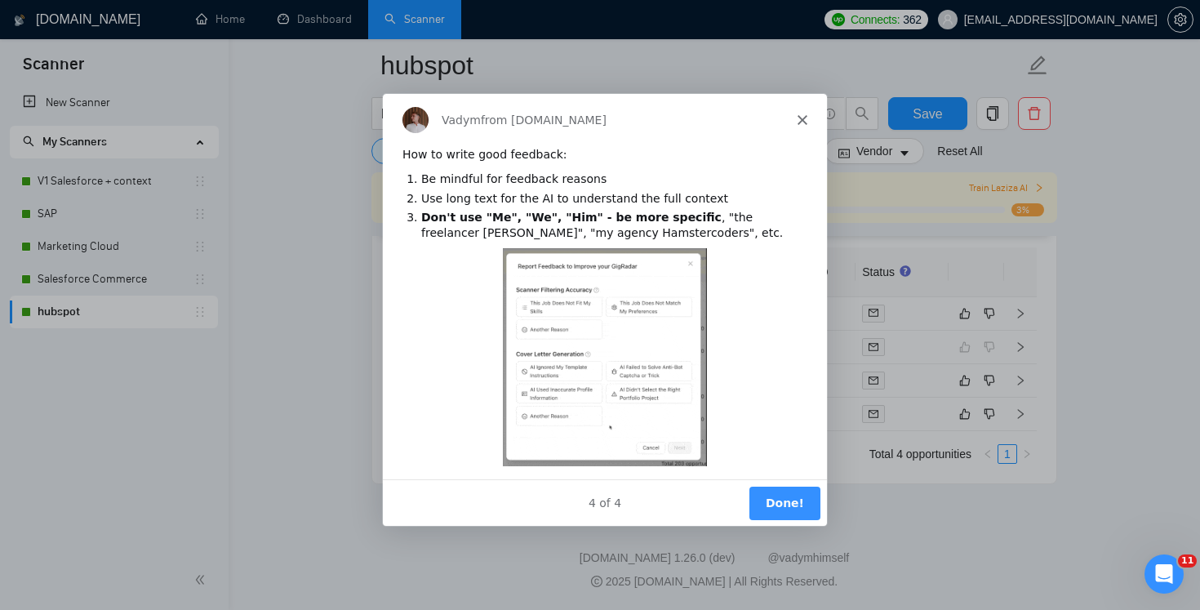
scroll to position [0, 0]
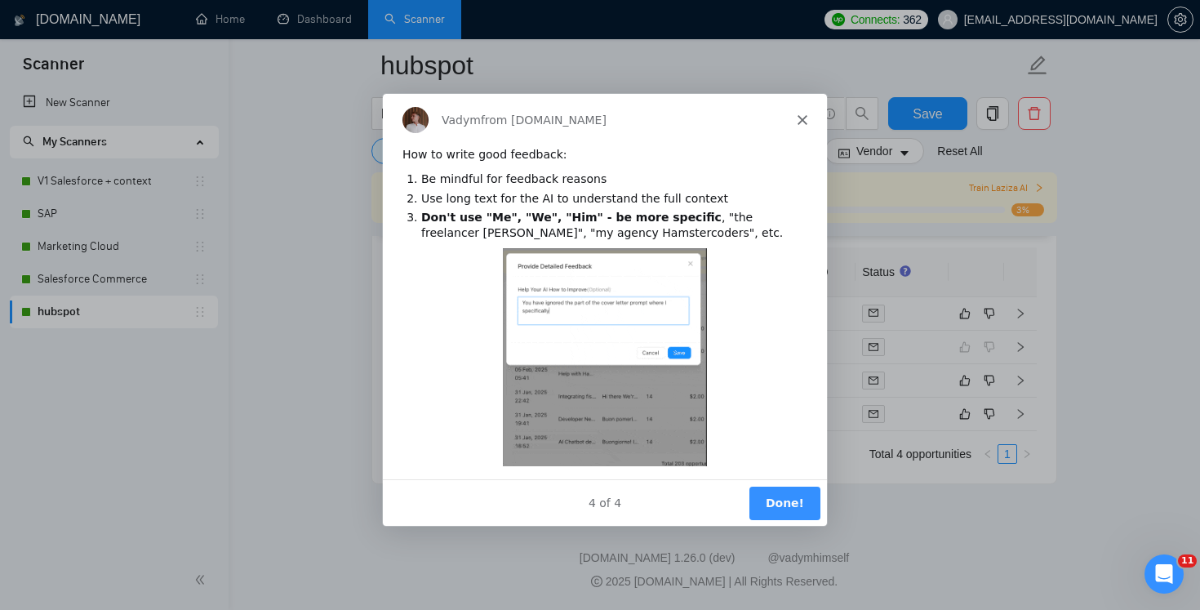
click at [789, 490] on button "Done!" at bounding box center [783, 501] width 71 height 33
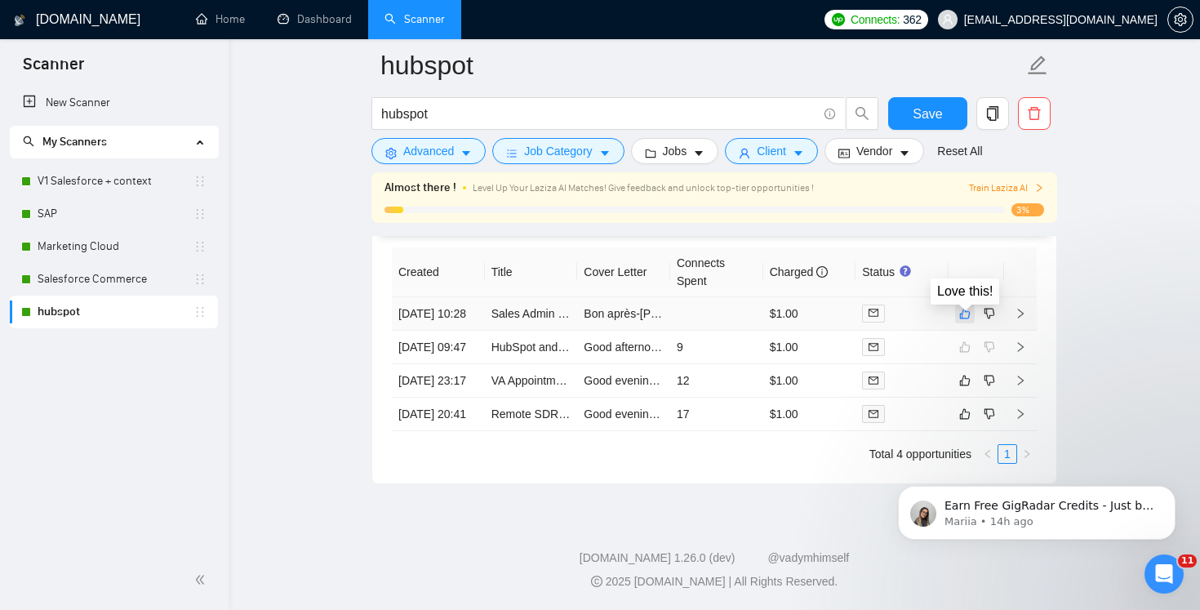
click at [965, 307] on icon "like" at bounding box center [964, 313] width 11 height 13
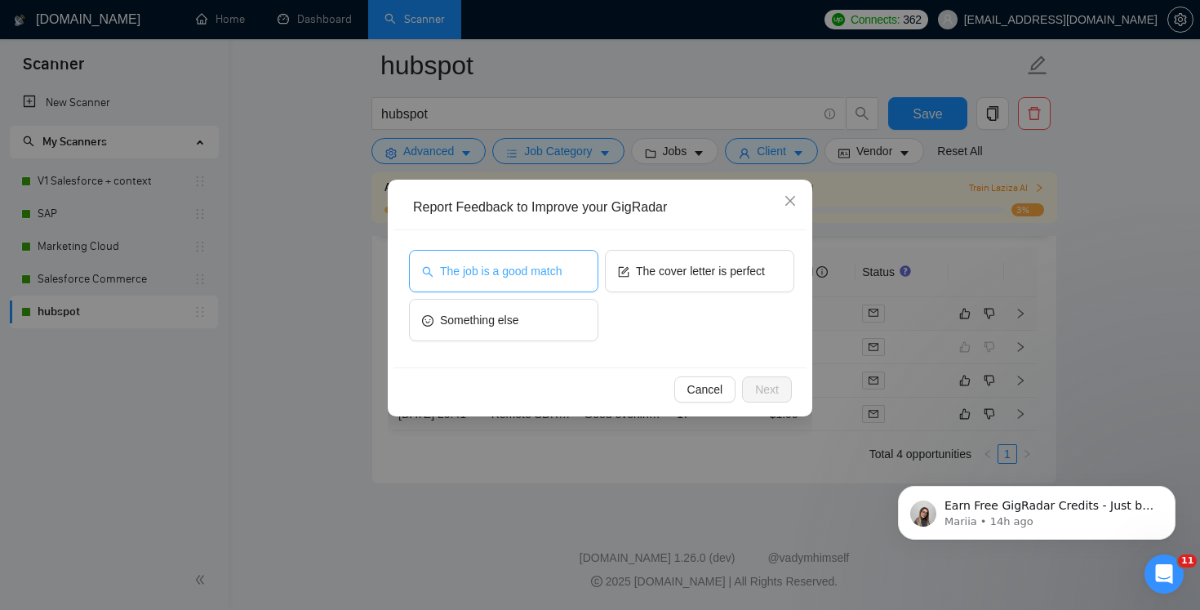
click at [544, 275] on span "The job is a good match" at bounding box center [501, 271] width 122 height 18
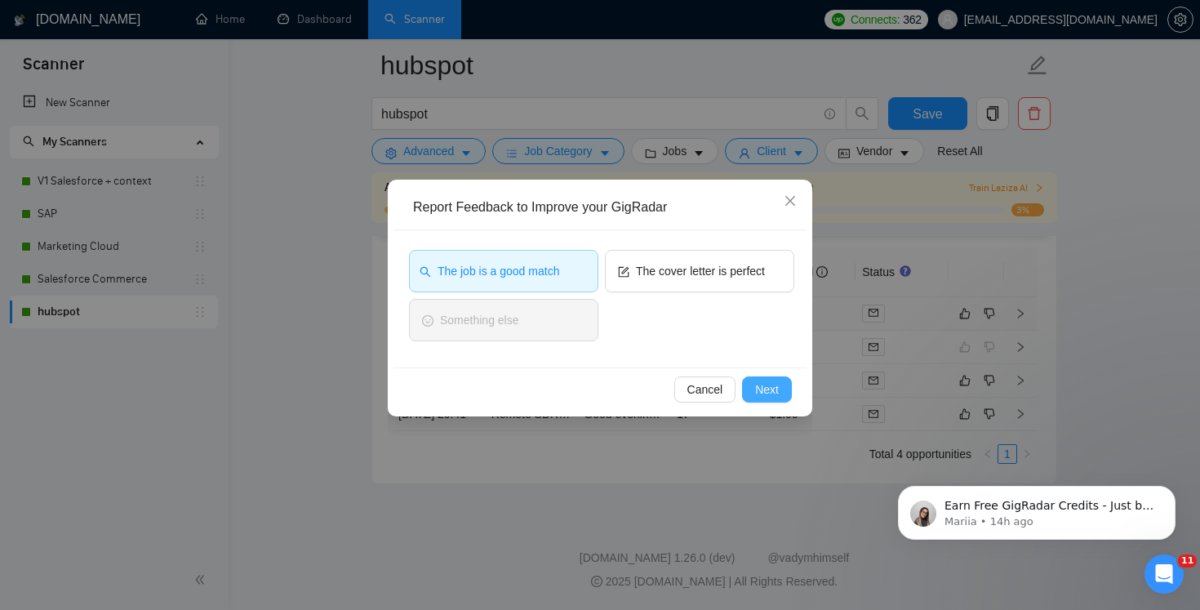
click at [767, 387] on span "Next" at bounding box center [767, 389] width 24 height 18
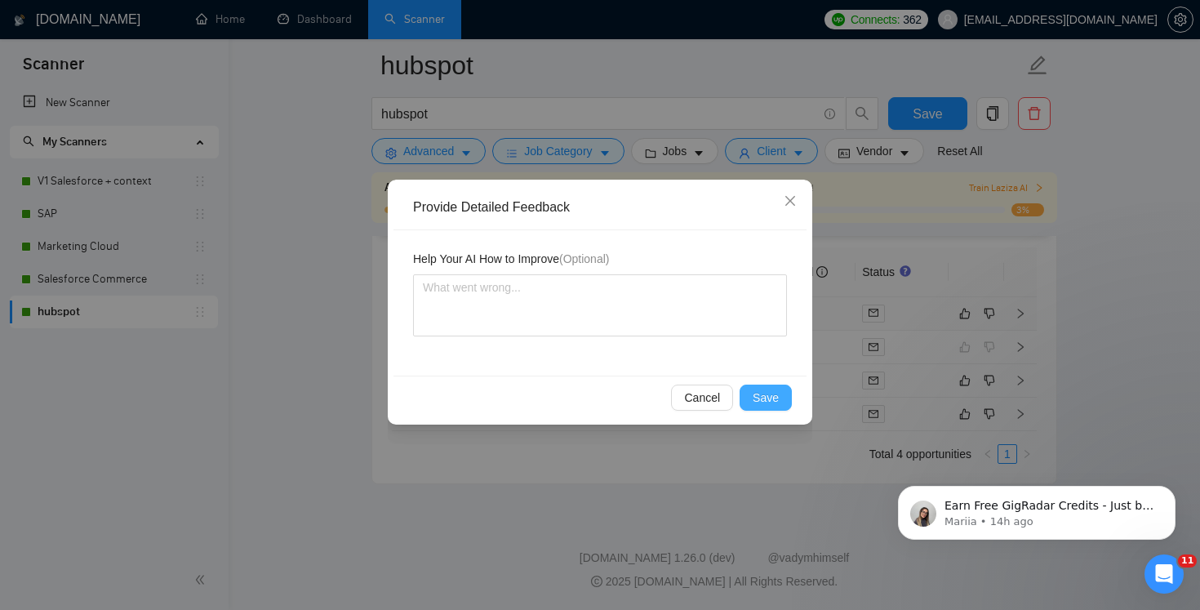
click at [766, 404] on span "Save" at bounding box center [765, 397] width 26 height 18
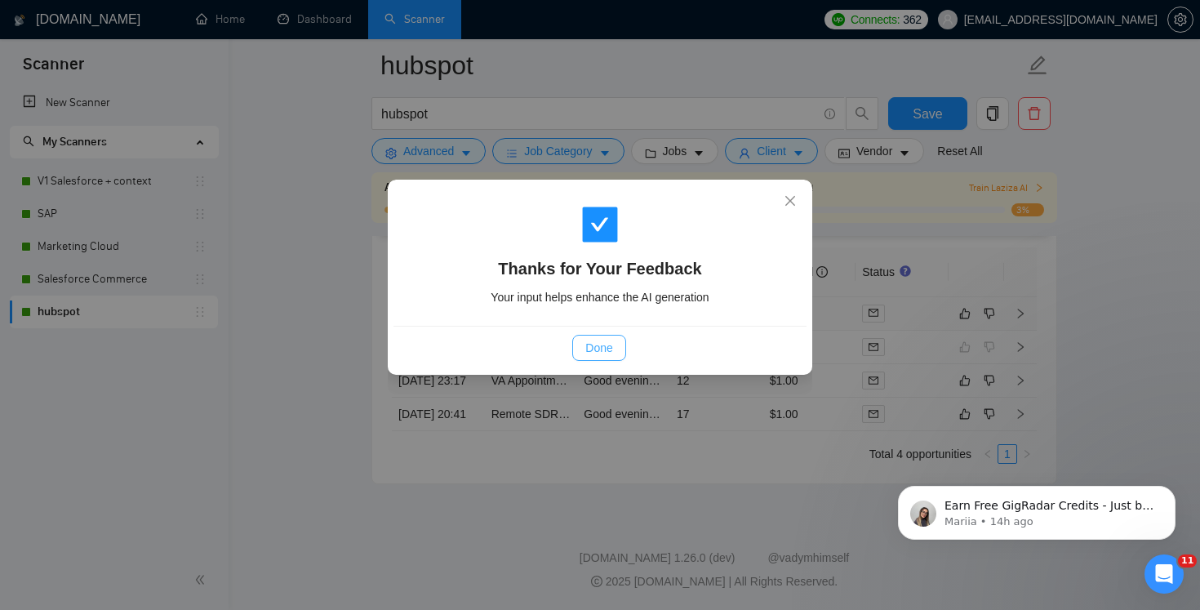
click at [598, 343] on span "Done" at bounding box center [598, 348] width 27 height 18
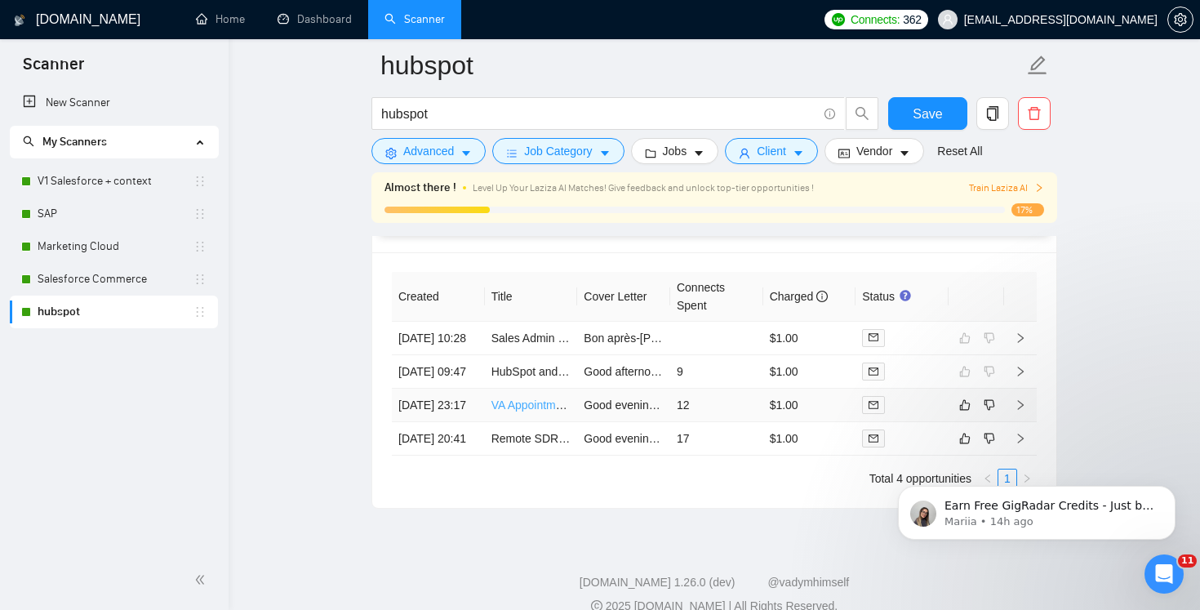
scroll to position [4026, 0]
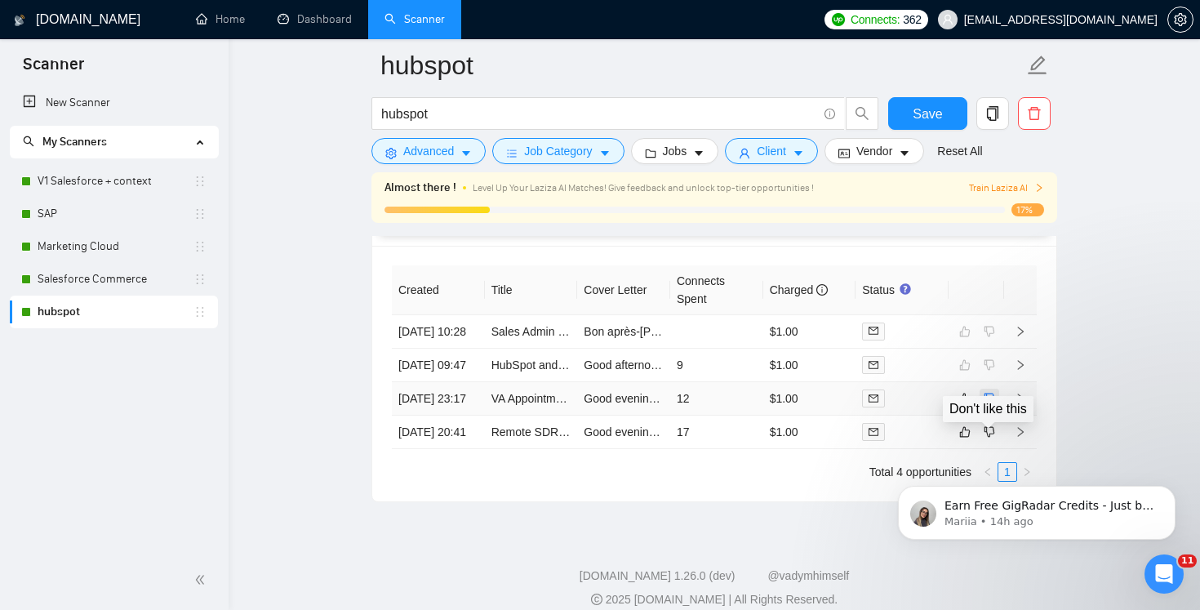
click at [993, 403] on icon "dislike" at bounding box center [989, 397] width 11 height 11
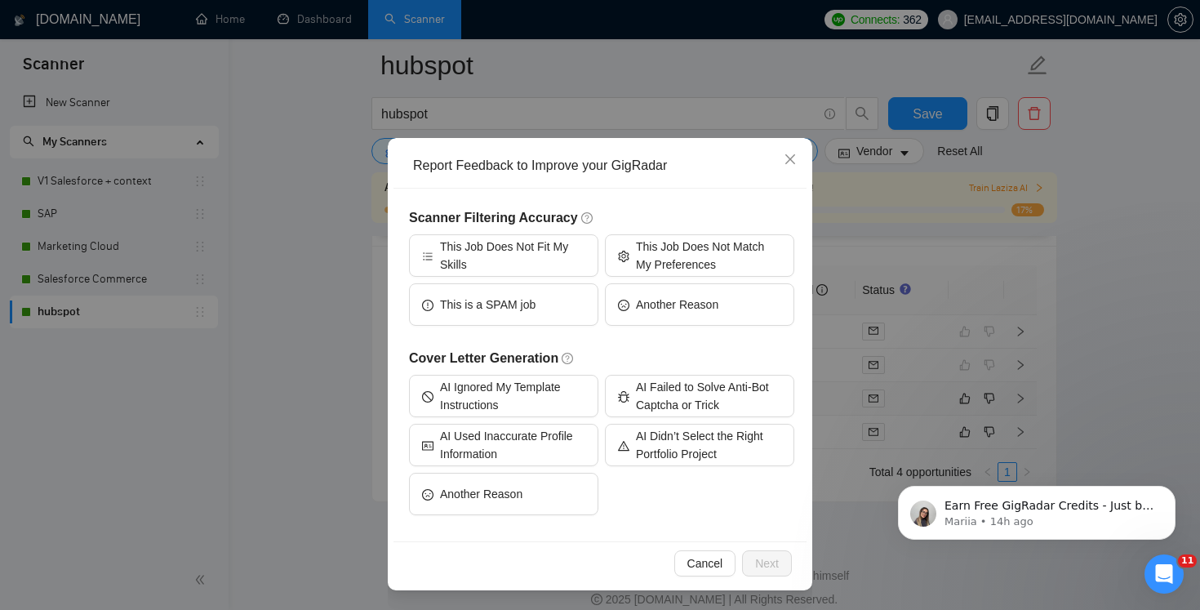
scroll to position [42, 0]
click at [501, 262] on span "This Job Does Not Fit My Skills" at bounding box center [512, 255] width 145 height 36
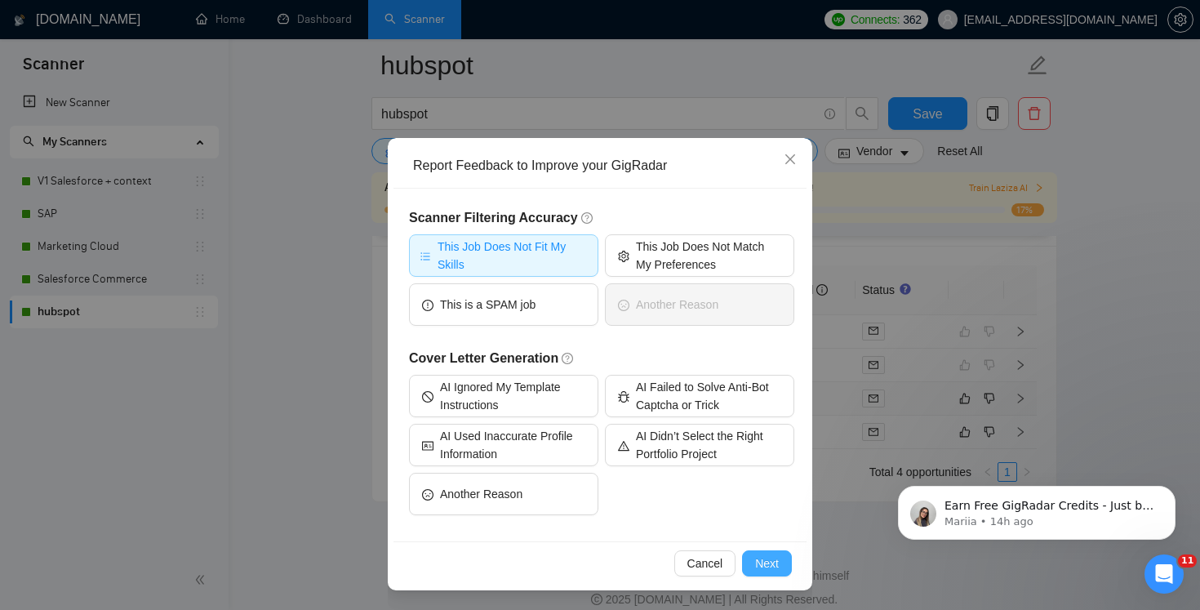
click at [774, 566] on span "Next" at bounding box center [767, 563] width 24 height 18
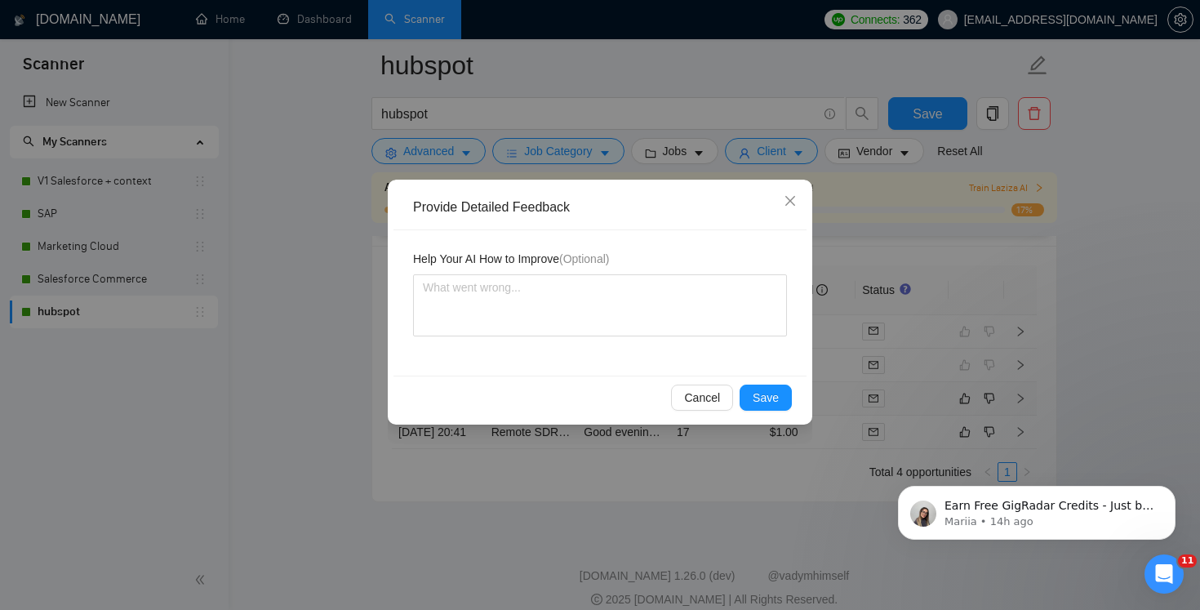
scroll to position [0, 0]
click at [761, 392] on span "Save" at bounding box center [765, 397] width 26 height 18
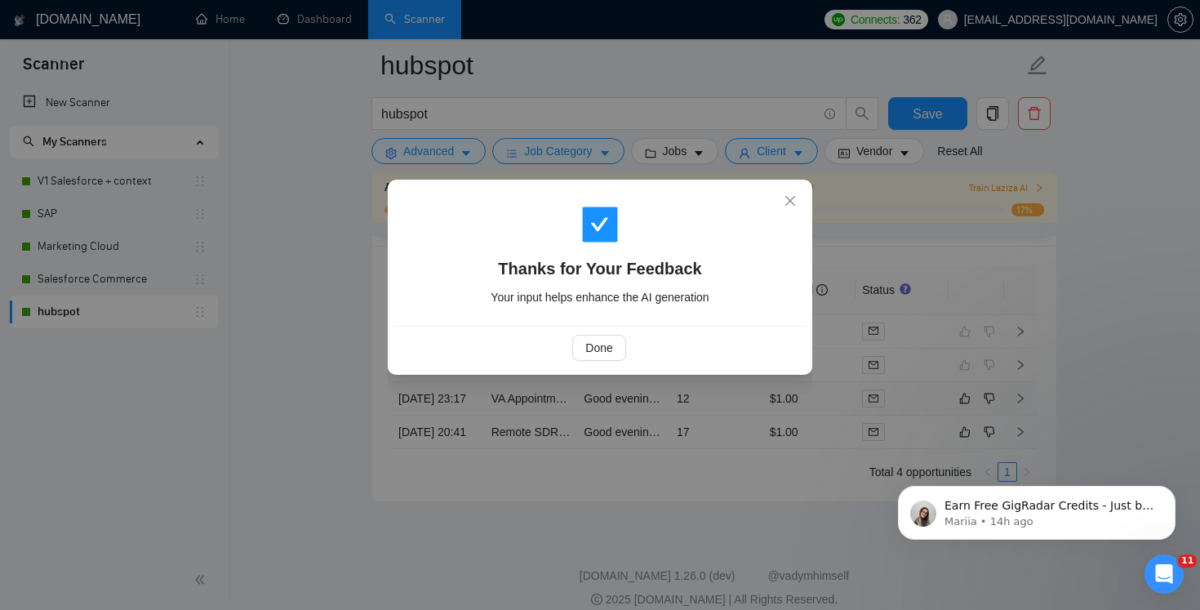
click at [605, 366] on div "Done" at bounding box center [599, 347] width 413 height 43
click at [595, 357] on button "Done" at bounding box center [598, 348] width 53 height 26
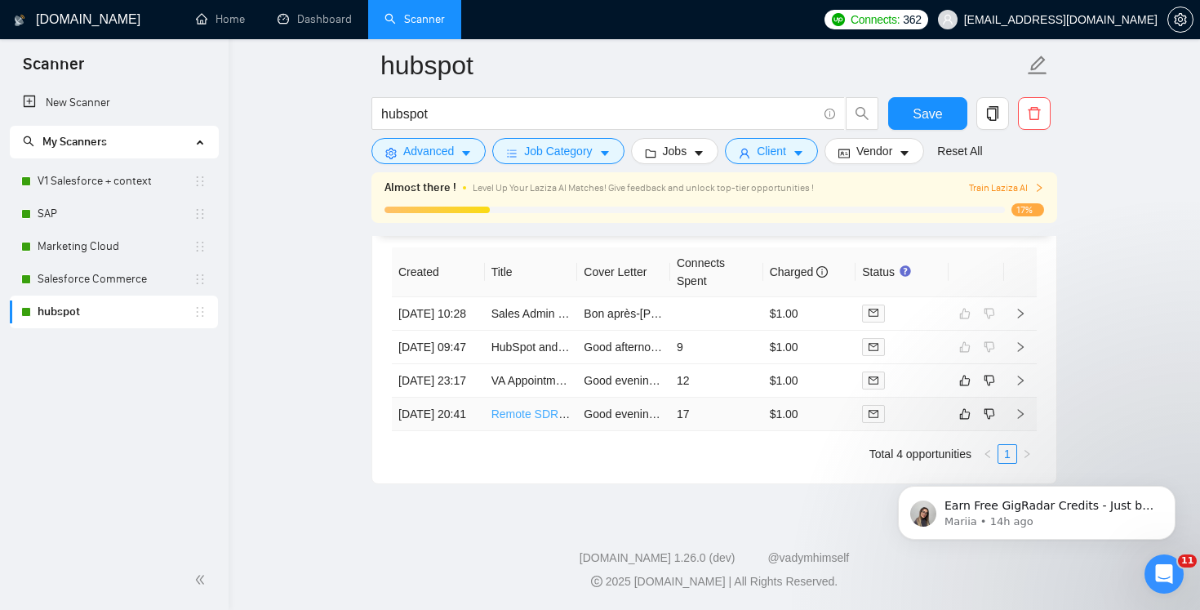
scroll to position [3998, 0]
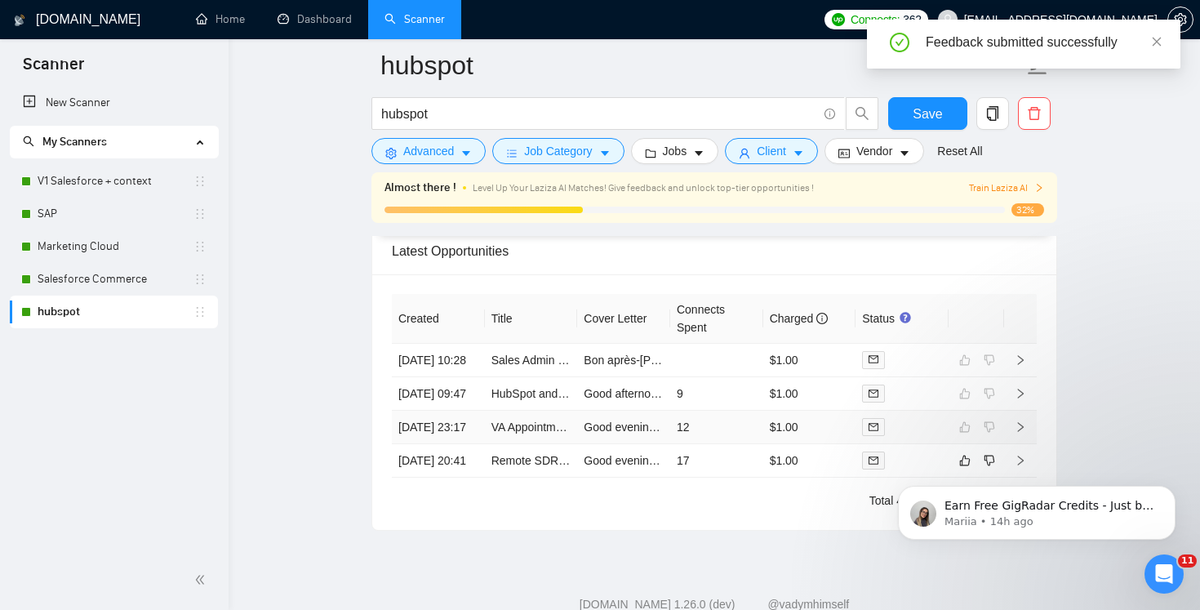
scroll to position [4045, 0]
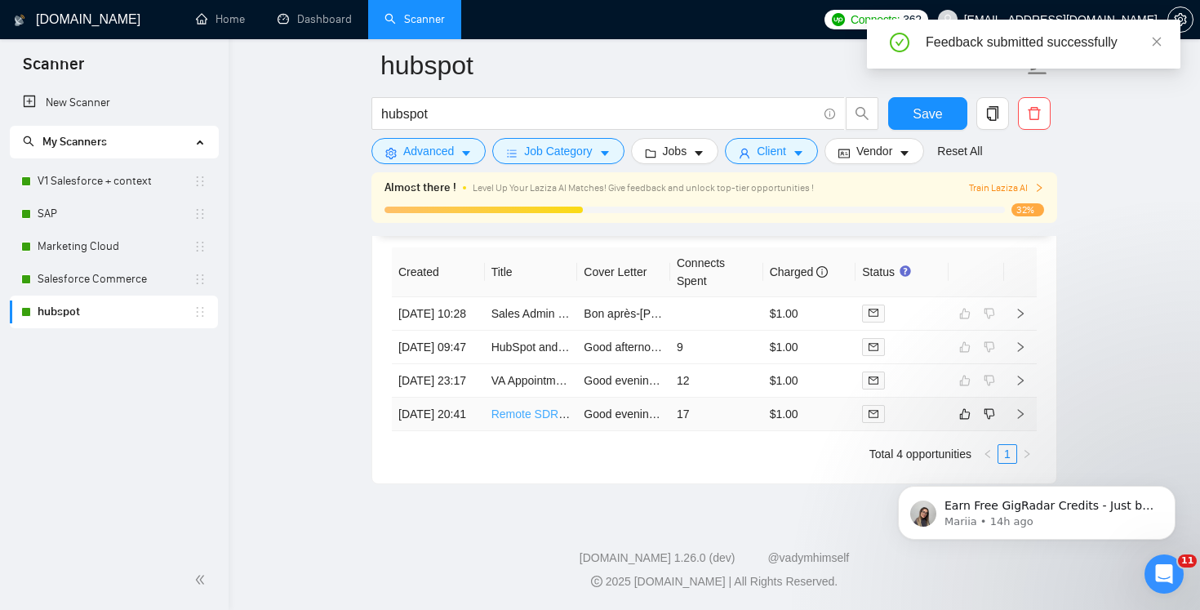
click at [522, 420] on link "Remote SDR / Appointment Setter (Part-Time)" at bounding box center [608, 413] width 234 height 13
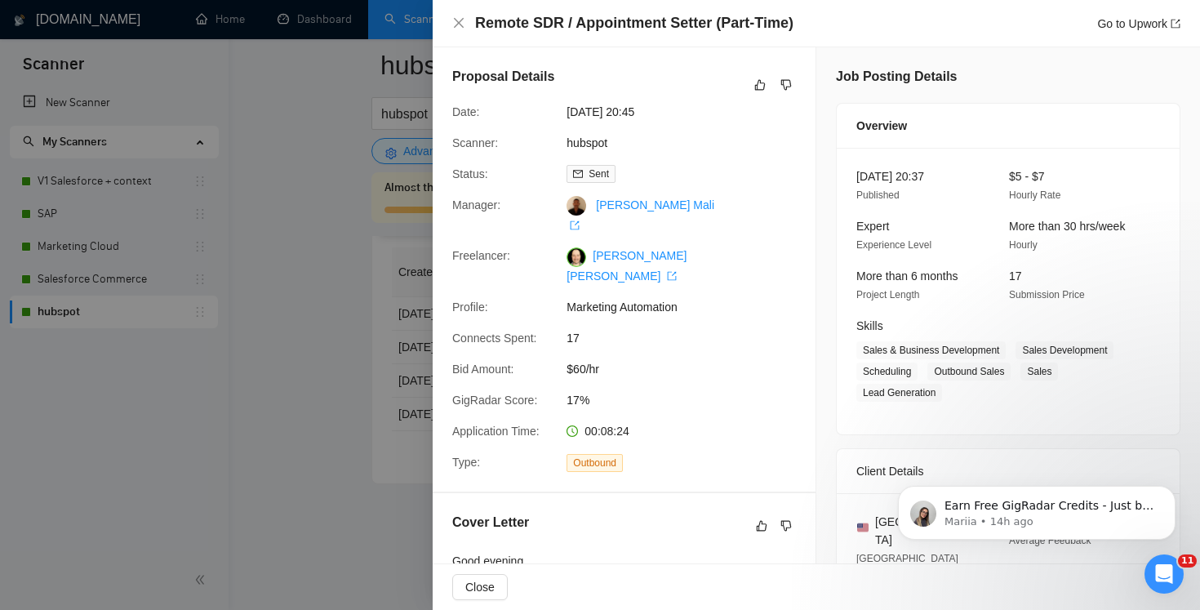
click at [313, 376] on div at bounding box center [600, 305] width 1200 height 610
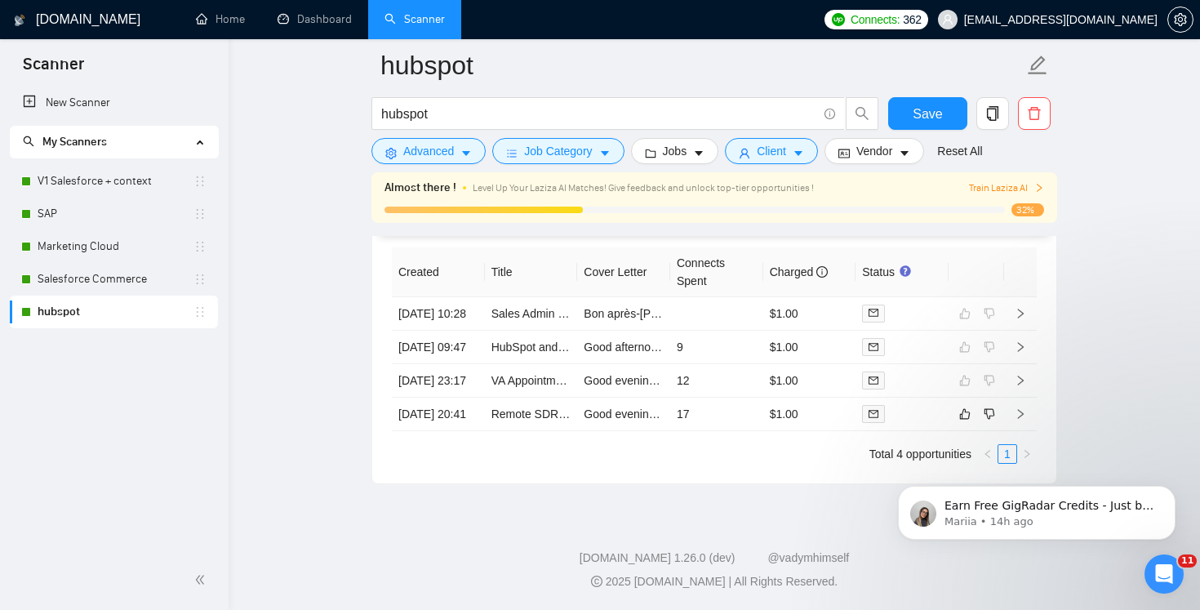
click at [1037, 187] on icon "right" at bounding box center [1039, 188] width 10 height 10
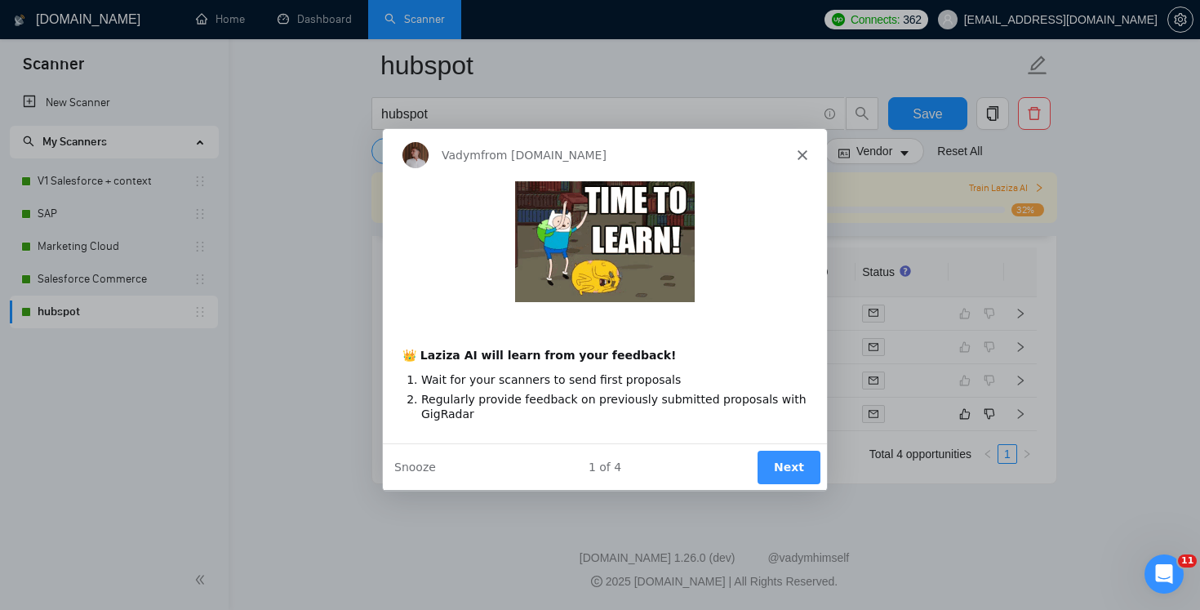
click at [790, 469] on button "Next" at bounding box center [787, 466] width 63 height 33
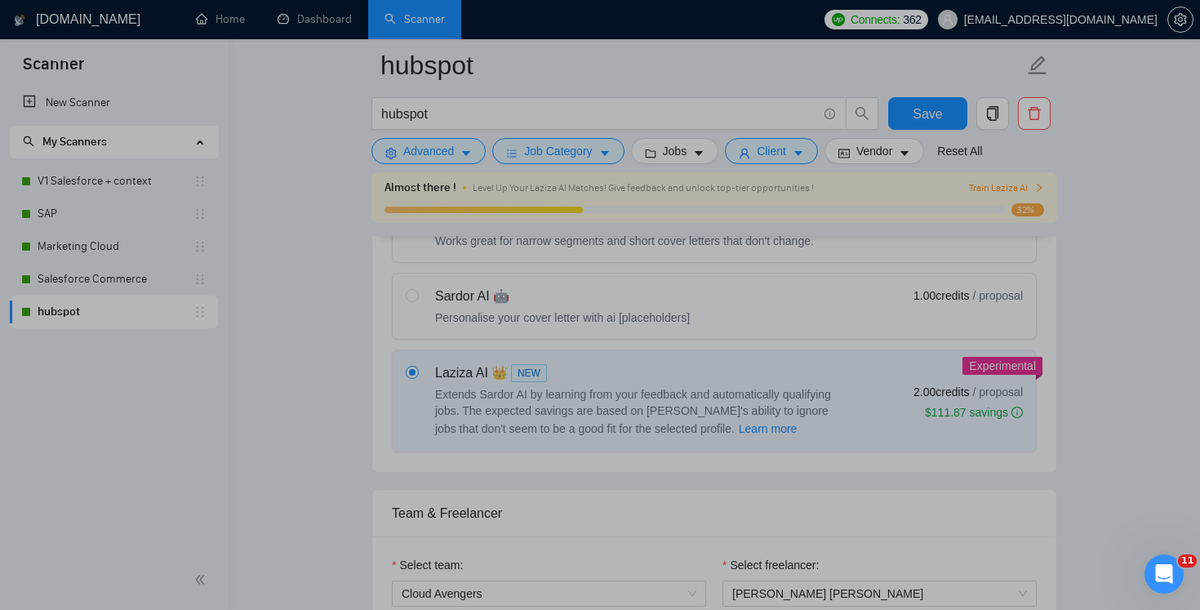
scroll to position [17, 0]
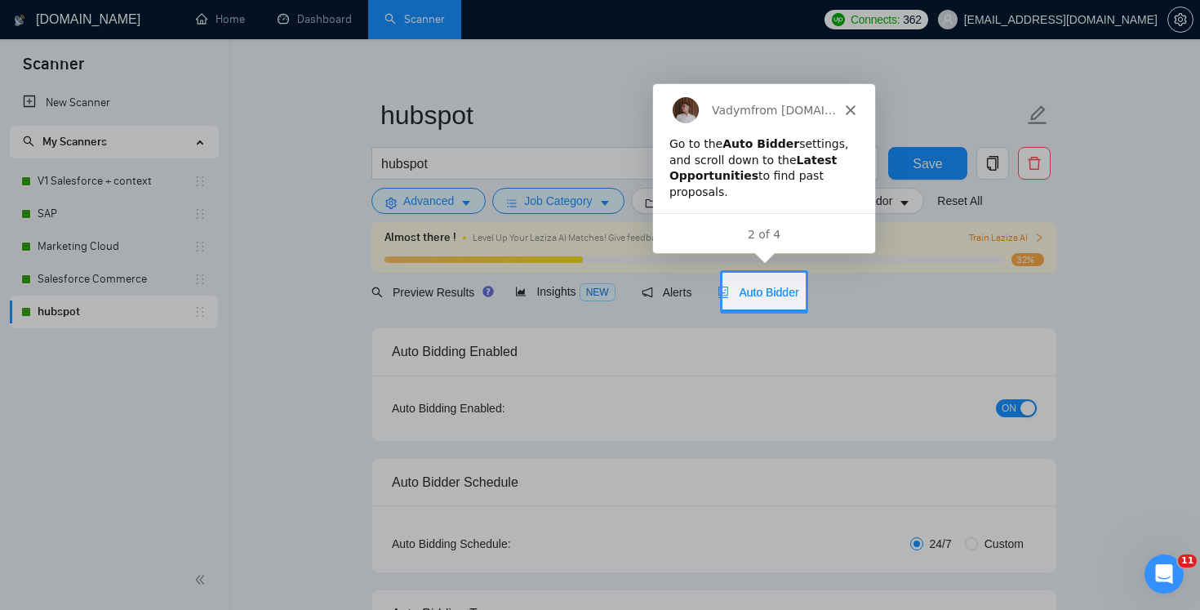
click at [769, 282] on div "Auto Bidder" at bounding box center [757, 292] width 81 height 38
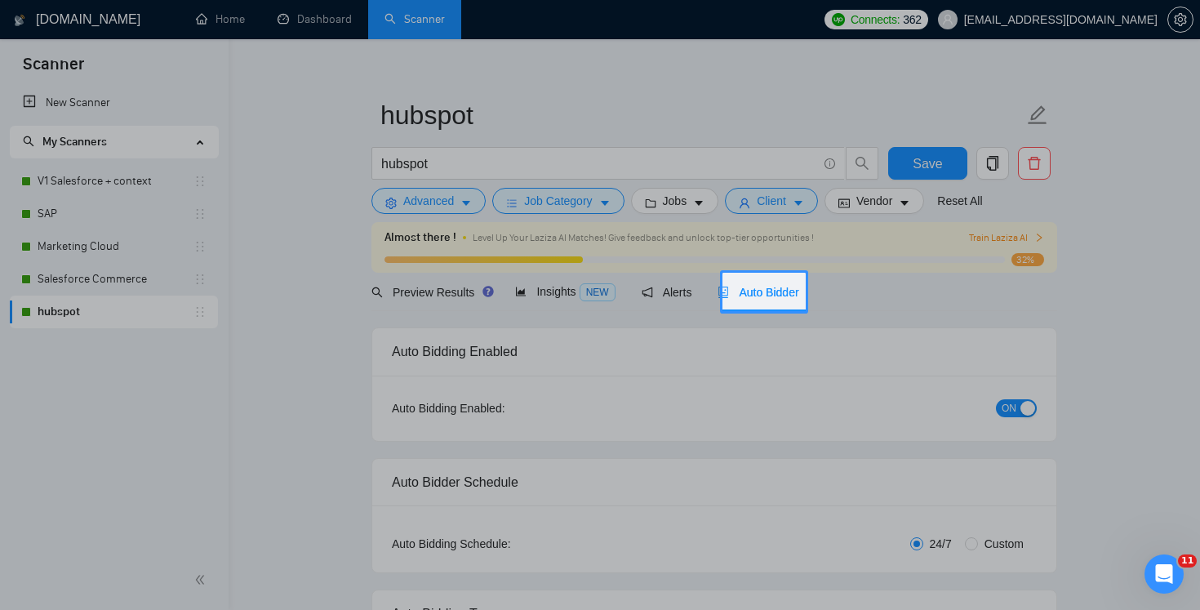
click at [773, 298] on span "Auto Bidder" at bounding box center [757, 292] width 81 height 13
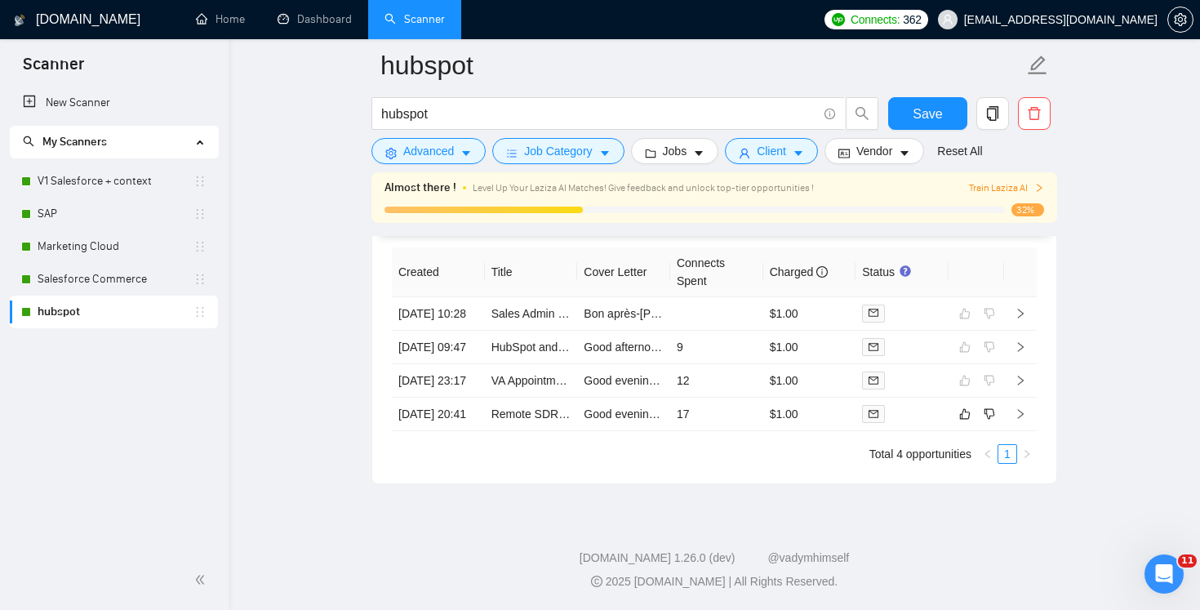
scroll to position [4091, 0]
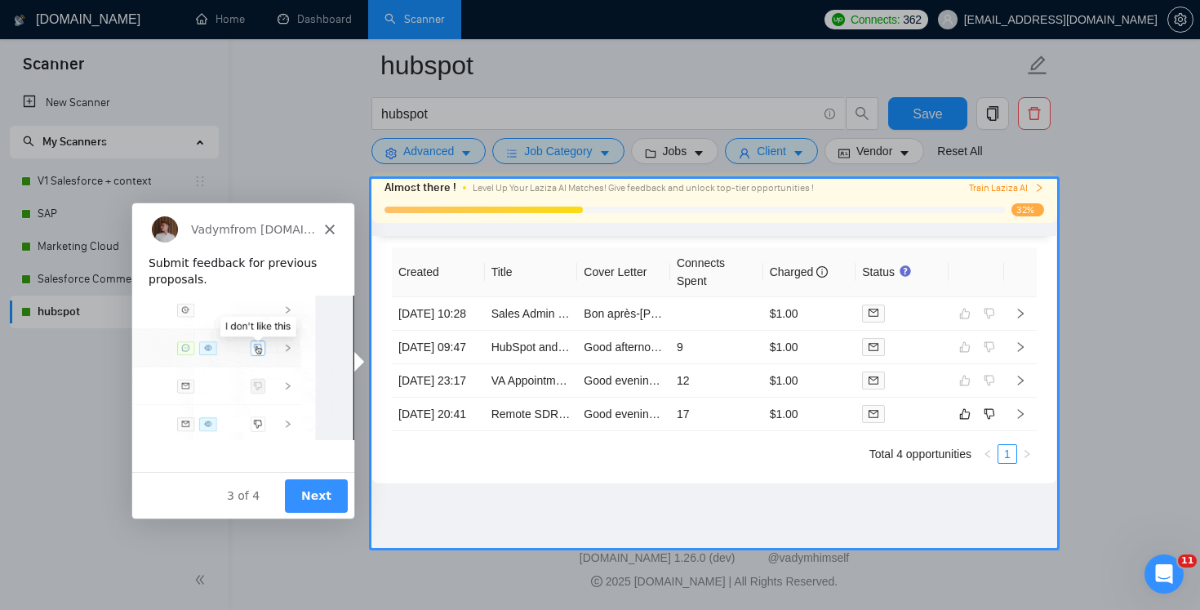
click at [313, 501] on button "Next" at bounding box center [315, 494] width 63 height 33
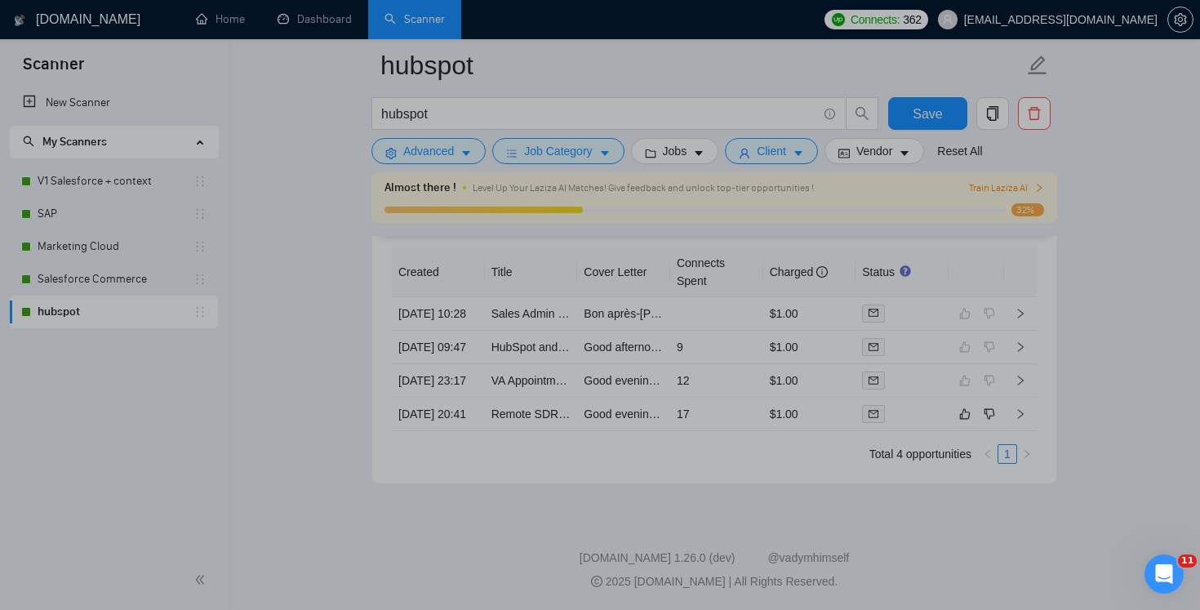
scroll to position [0, 0]
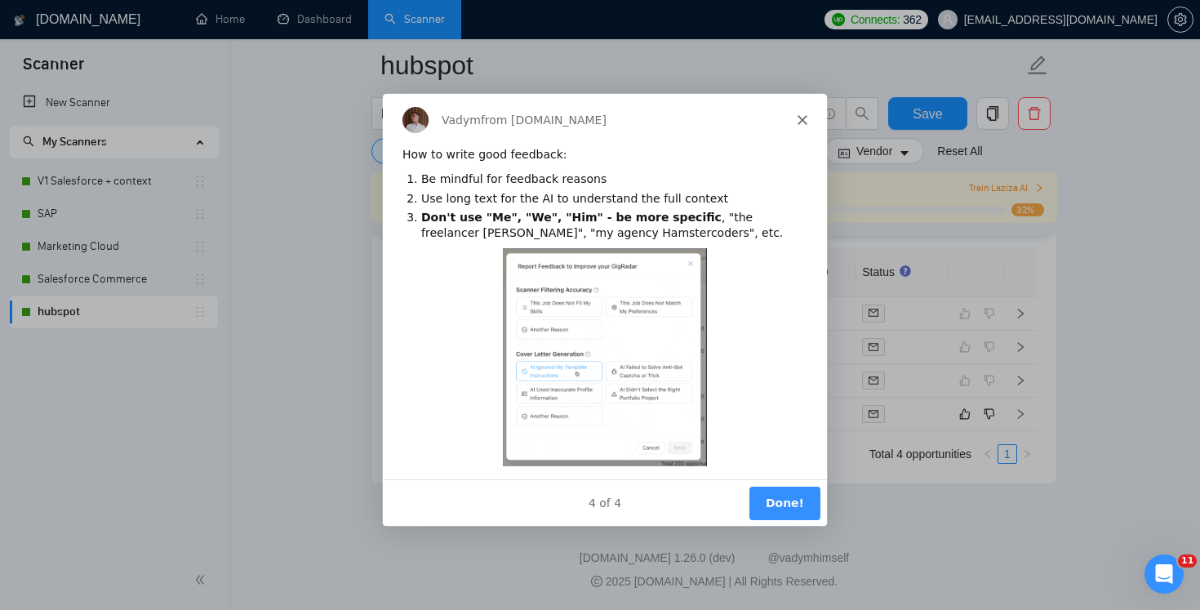
click at [773, 505] on button "Done!" at bounding box center [783, 501] width 71 height 33
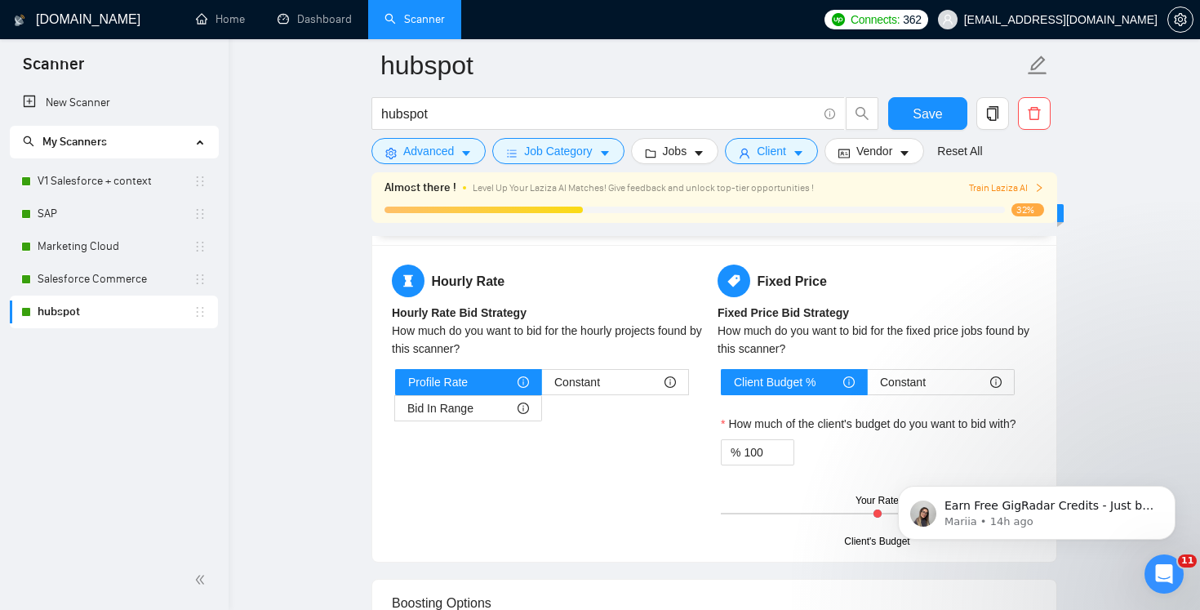
scroll to position [2579, 0]
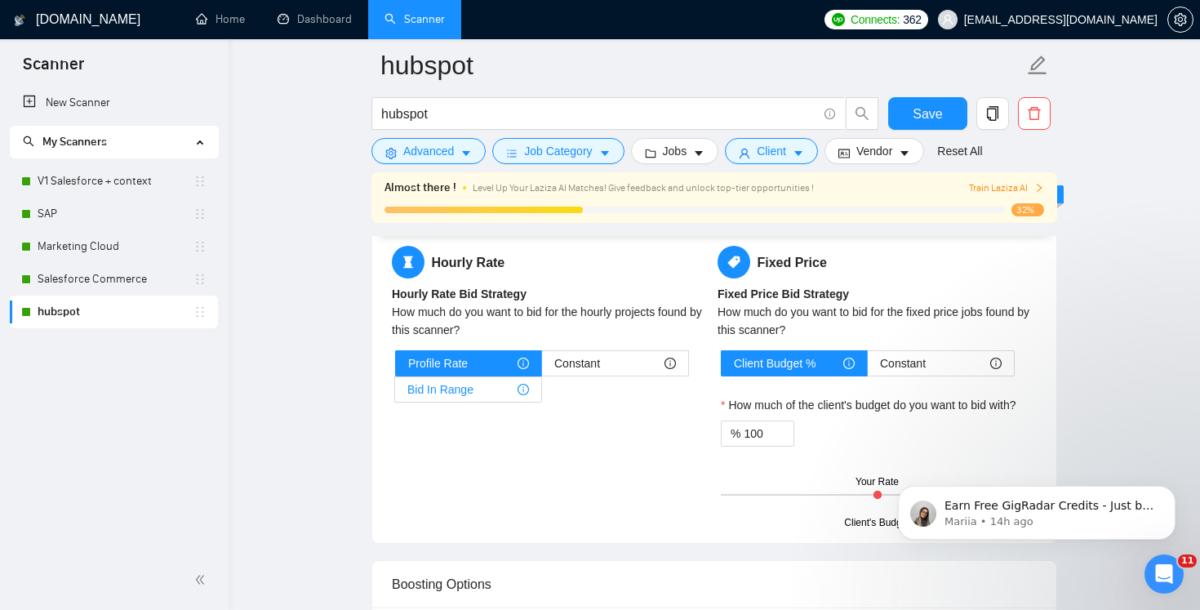
click at [478, 392] on div "Bid In Range" at bounding box center [468, 389] width 122 height 24
click at [395, 393] on input "Bid In Range" at bounding box center [395, 393] width 0 height 0
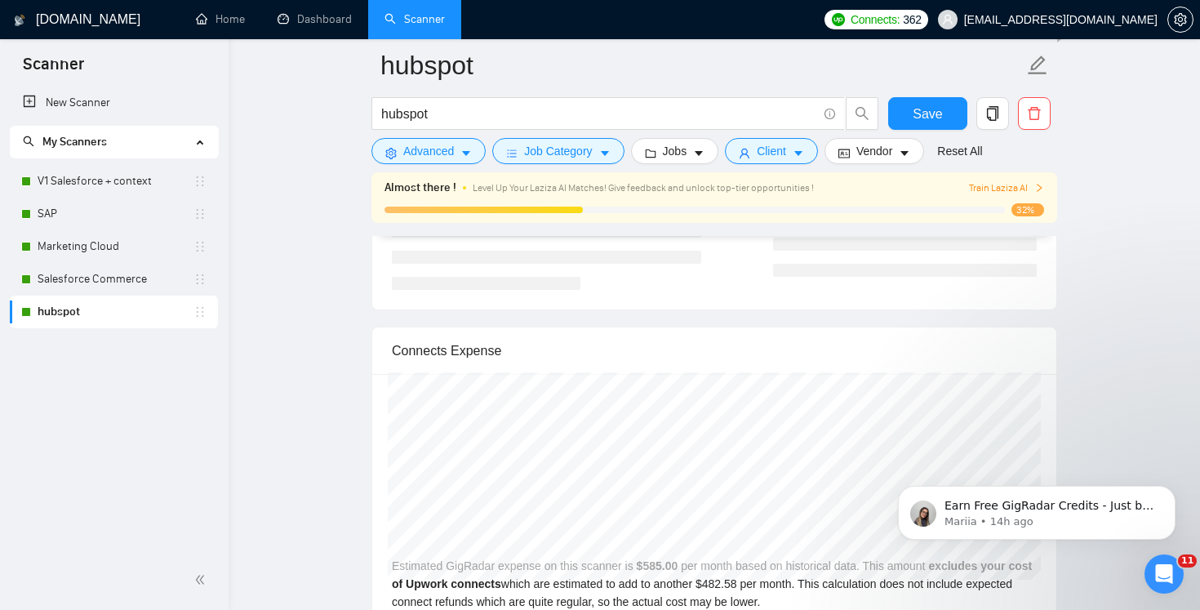
scroll to position [3424, 0]
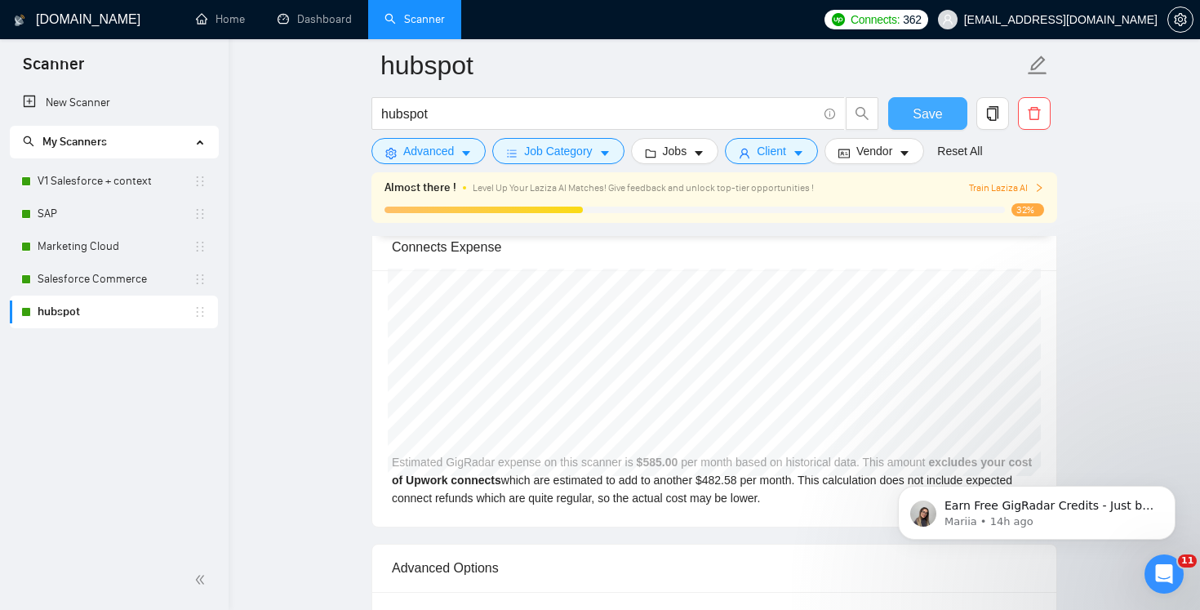
click at [916, 117] on span "Save" at bounding box center [926, 114] width 29 height 20
